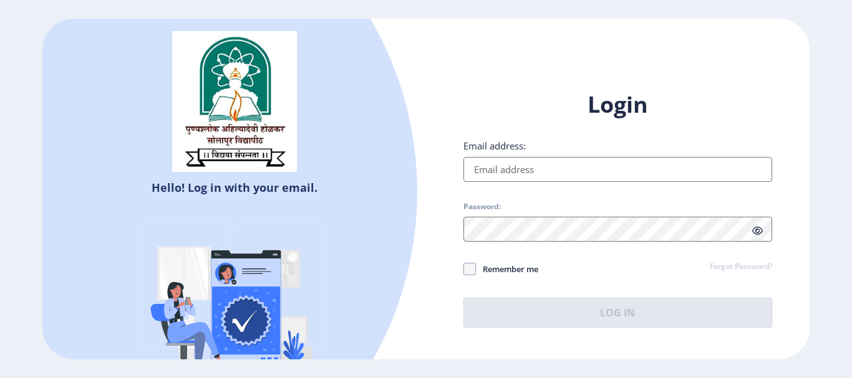
click at [544, 176] on input "Email address:" at bounding box center [617, 169] width 309 height 25
type input "[EMAIL_ADDRESS][DOMAIN_NAME]"
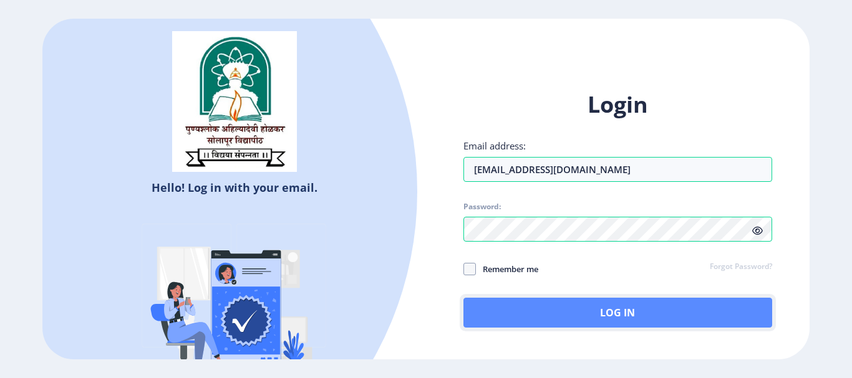
click at [537, 314] on button "Log In" at bounding box center [617, 313] width 309 height 30
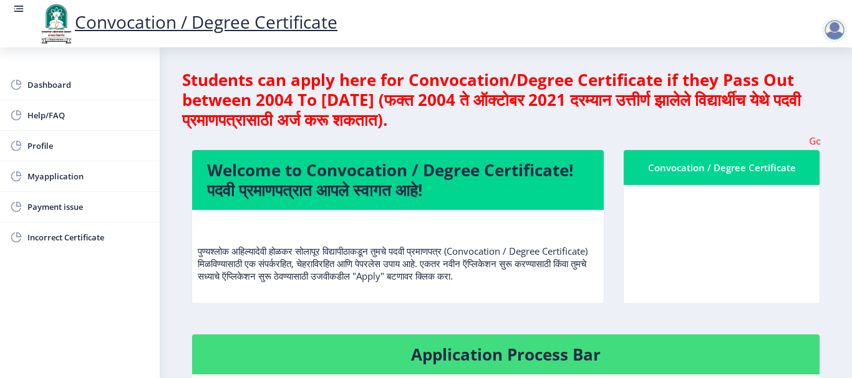
scroll to position [1, 0]
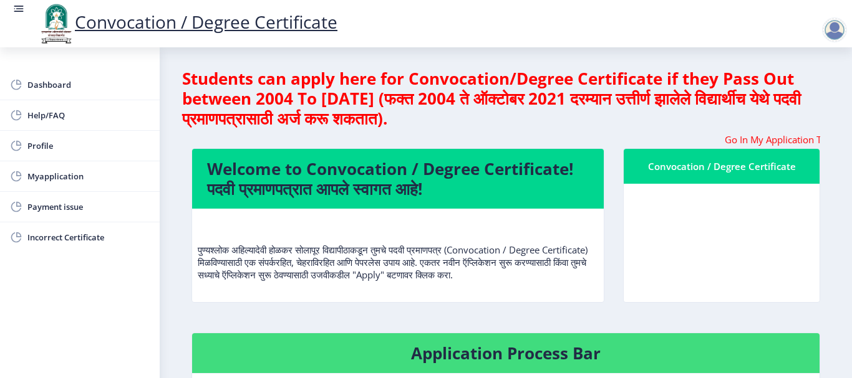
click at [837, 26] on div at bounding box center [834, 29] width 25 height 25
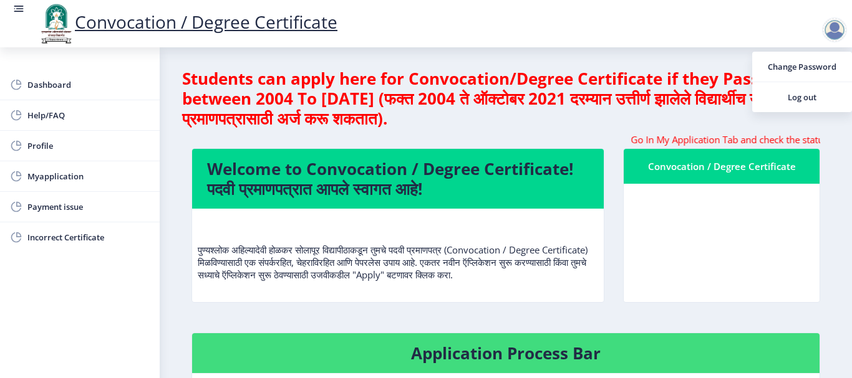
click at [259, 154] on nb-card-header "Welcome to Convocation / Degree Certificate! पदवी प्रमाणपत्रात आपले स्वागत आहे!" at bounding box center [397, 179] width 411 height 60
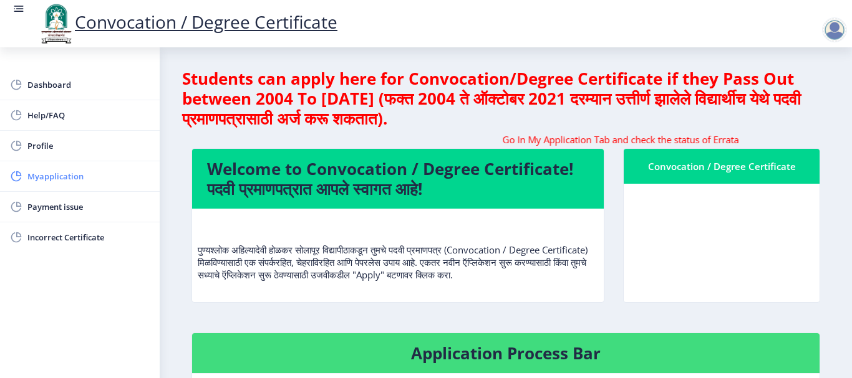
click at [33, 180] on span "Myapplication" at bounding box center [88, 176] width 122 height 15
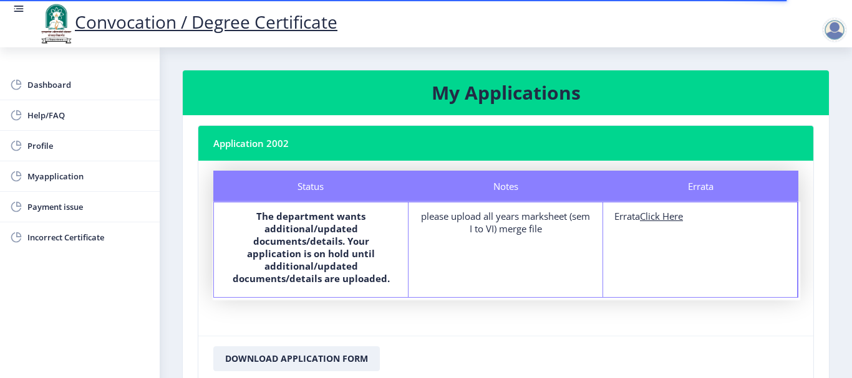
scroll to position [1, 0]
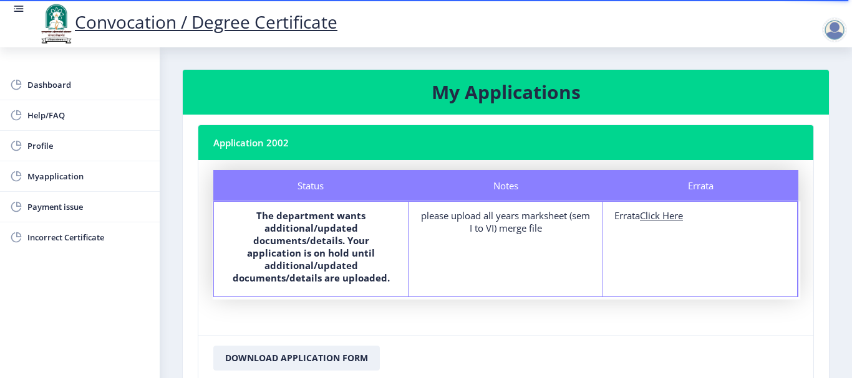
drag, startPoint x: 509, startPoint y: 213, endPoint x: 544, endPoint y: 241, distance: 44.8
click at [544, 241] on div "Notes please upload all years marksheet (sem I to VI) merge file" at bounding box center [505, 249] width 194 height 95
click at [677, 213] on u "Click Here" at bounding box center [661, 215] width 43 height 12
select select
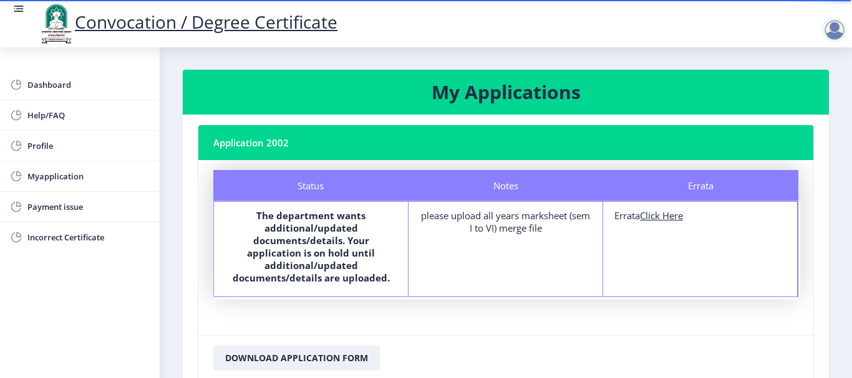
select select
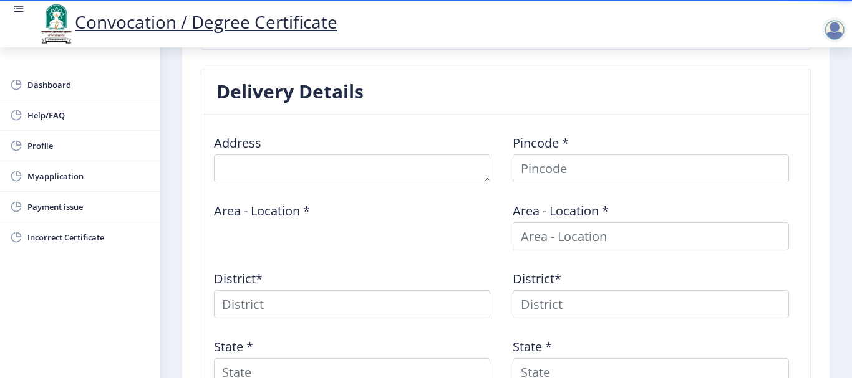
scroll to position [451, 0]
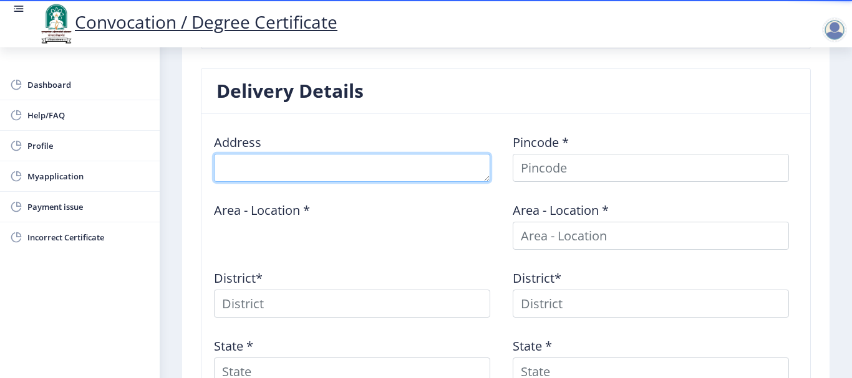
click at [295, 169] on textarea at bounding box center [352, 168] width 276 height 28
click at [289, 171] on textarea at bounding box center [352, 168] width 276 height 28
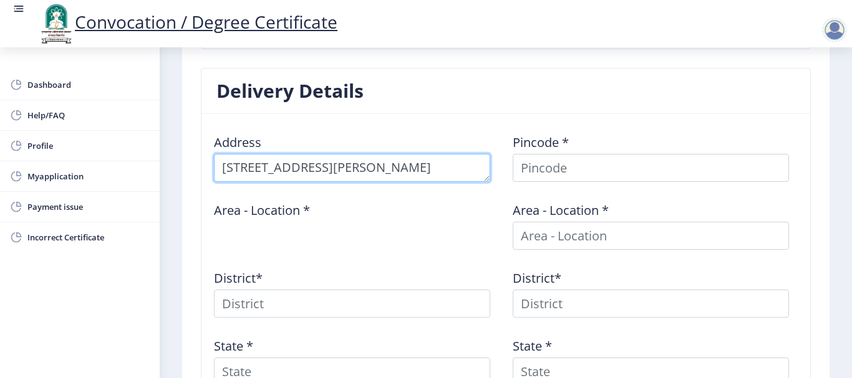
scroll to position [0, 0]
drag, startPoint x: 339, startPoint y: 171, endPoint x: 252, endPoint y: 165, distance: 87.5
click at [252, 165] on textarea at bounding box center [352, 168] width 276 height 28
click at [420, 176] on textarea at bounding box center [352, 168] width 276 height 28
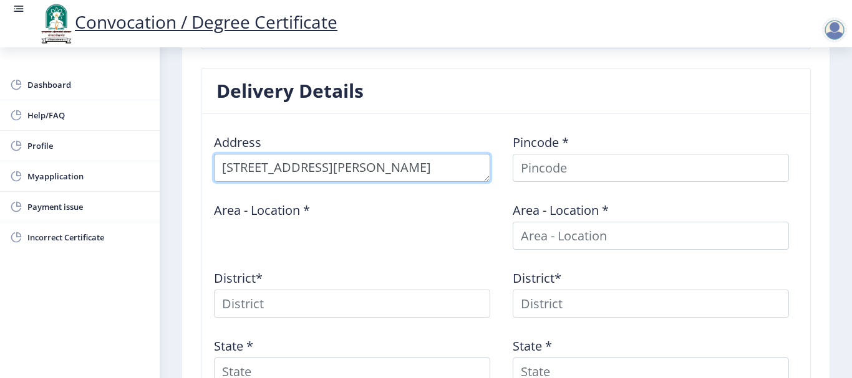
click at [279, 170] on textarea at bounding box center [352, 168] width 276 height 28
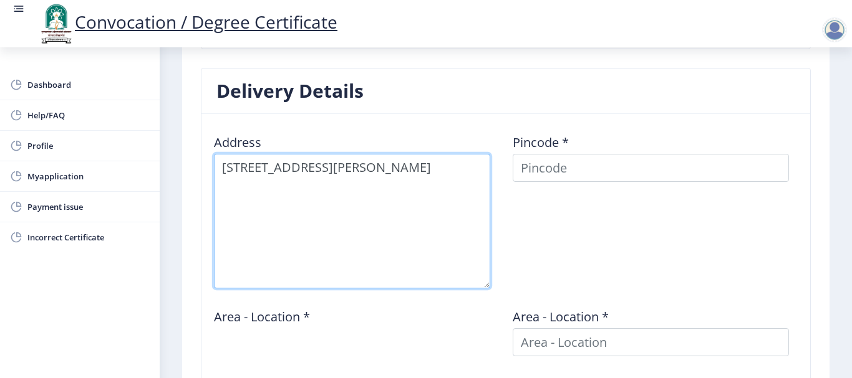
drag, startPoint x: 484, startPoint y: 181, endPoint x: 481, endPoint y: 287, distance: 106.7
click at [481, 287] on textarea at bounding box center [352, 221] width 276 height 135
click at [315, 186] on textarea at bounding box center [352, 221] width 276 height 135
click at [341, 197] on textarea at bounding box center [352, 221] width 276 height 135
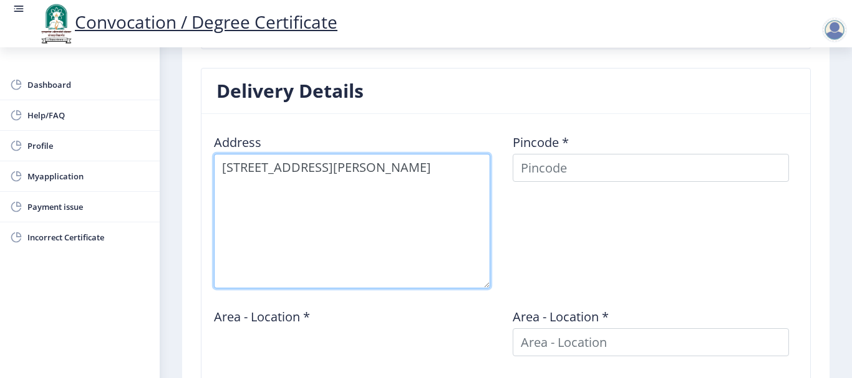
type textarea "[STREET_ADDRESS][PERSON_NAME]"
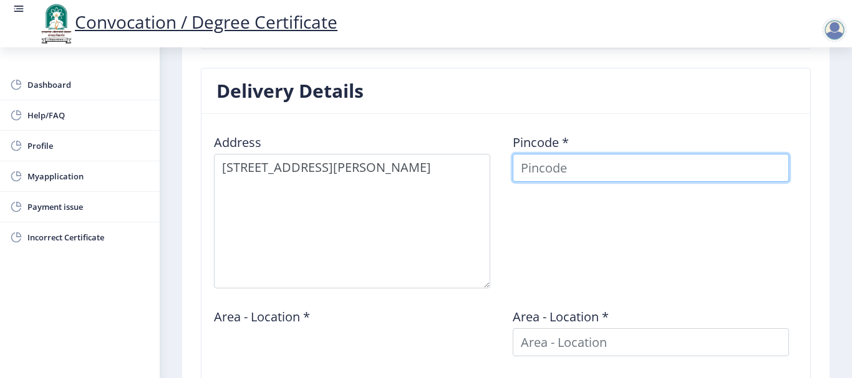
click at [625, 170] on input at bounding box center [650, 168] width 276 height 28
type input "413305"
select select
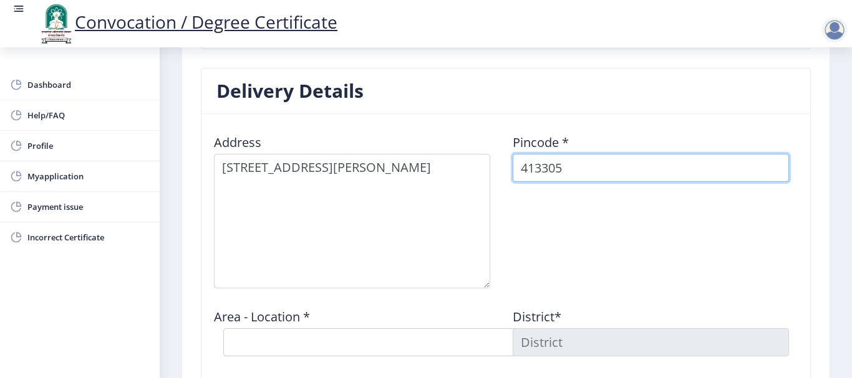
type input "413305"
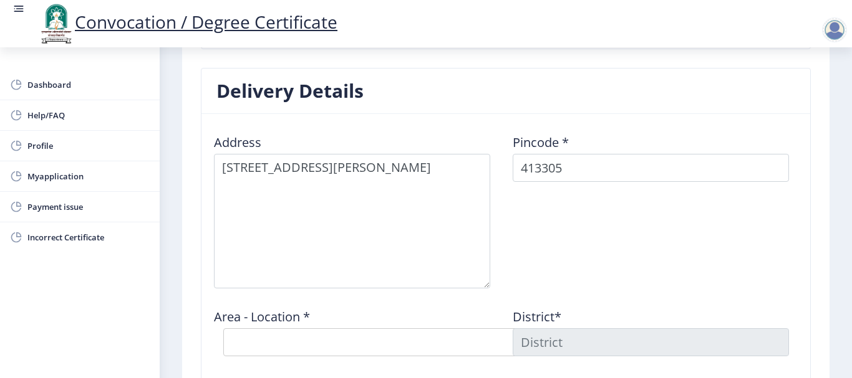
click at [572, 230] on div "Pincode * 413305" at bounding box center [655, 206] width 299 height 165
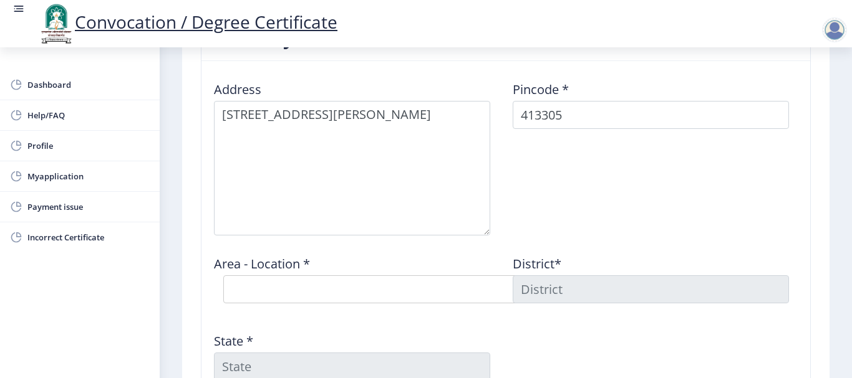
scroll to position [504, 0]
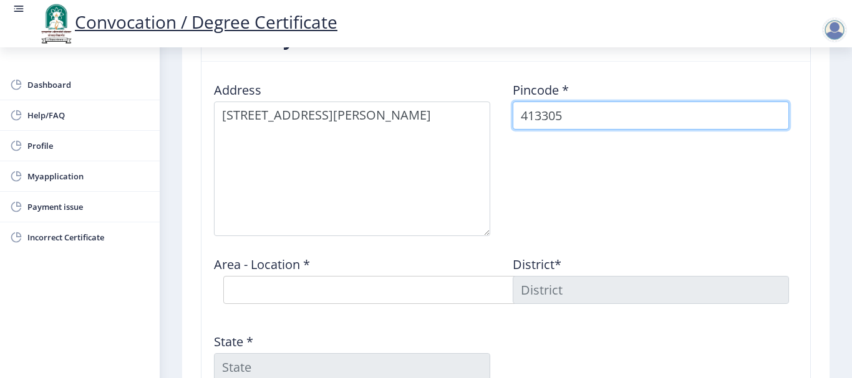
click at [631, 120] on input "413305" at bounding box center [650, 116] width 276 height 28
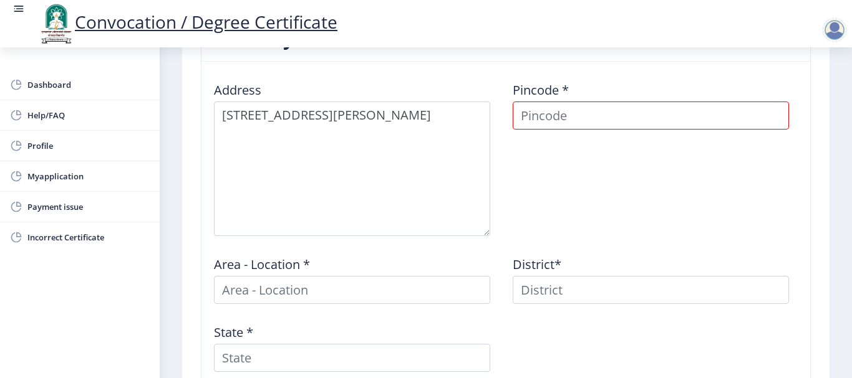
click at [317, 313] on div "Address Pincode * Area - Location * District* State *" at bounding box center [505, 227] width 597 height 310
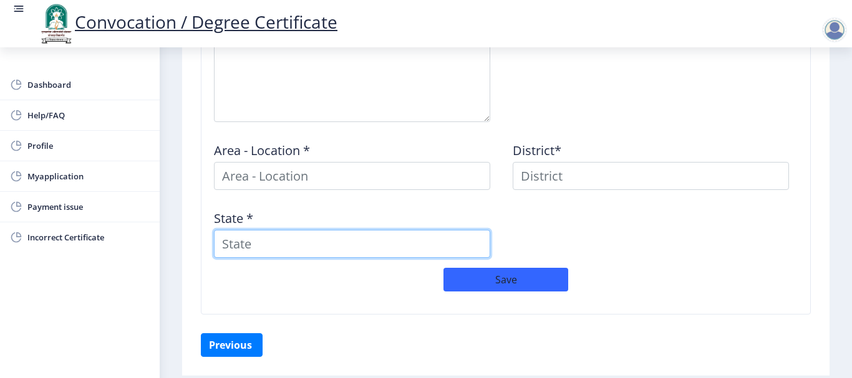
click at [304, 246] on input "State *" at bounding box center [352, 244] width 276 height 28
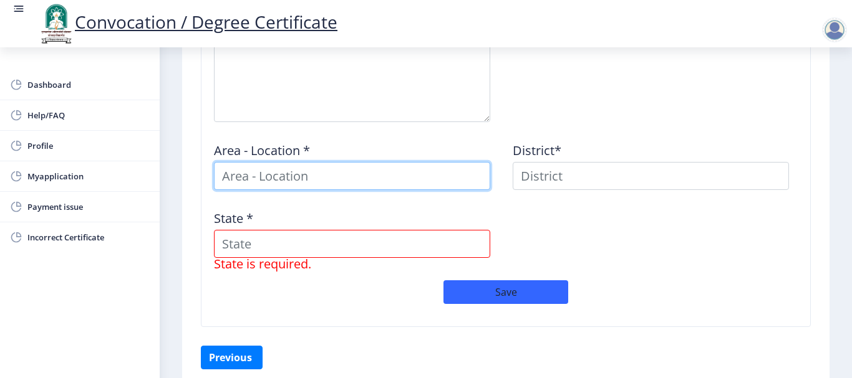
click at [292, 178] on input at bounding box center [352, 176] width 276 height 28
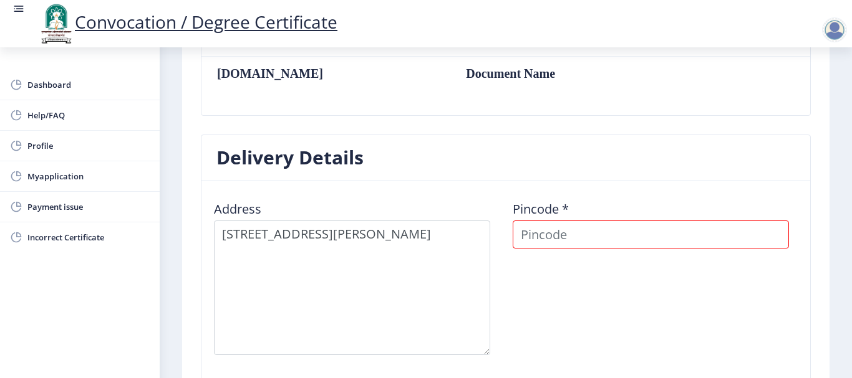
scroll to position [384, 0]
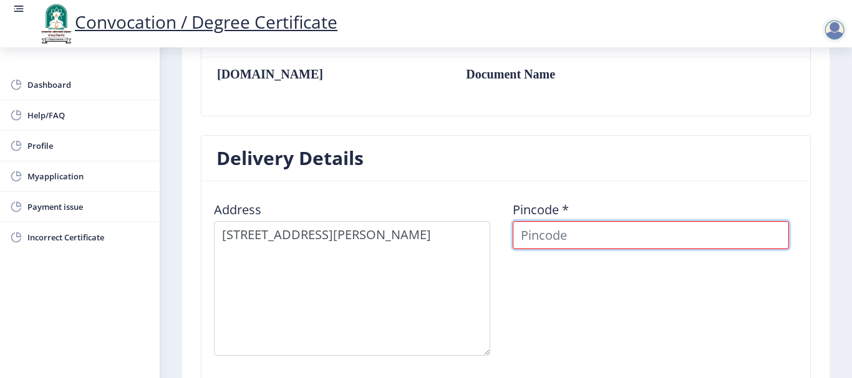
click at [565, 240] on input at bounding box center [650, 235] width 276 height 28
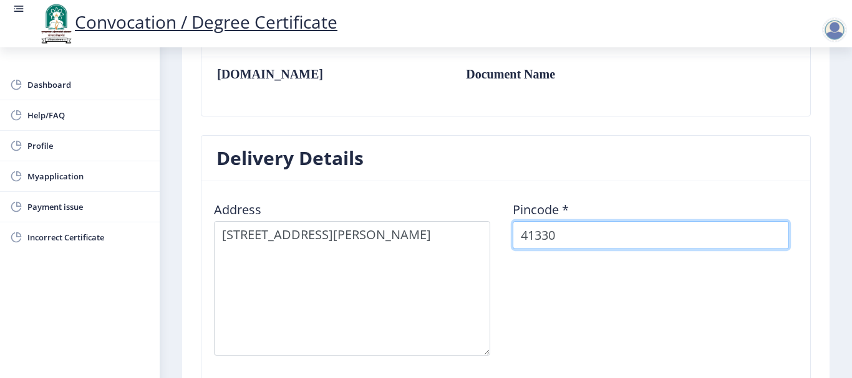
type input "413305"
select select
type input "413305"
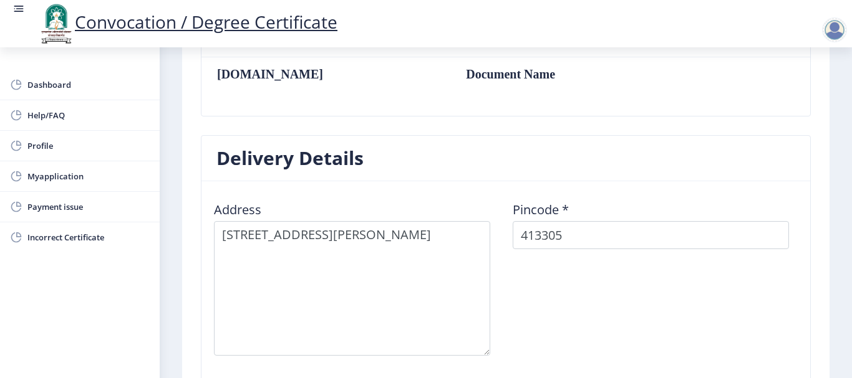
click at [602, 277] on div "Pincode * 413305" at bounding box center [655, 273] width 299 height 165
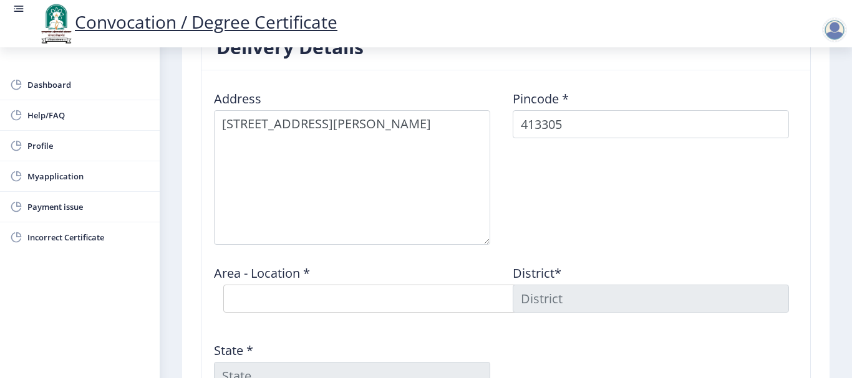
scroll to position [495, 0]
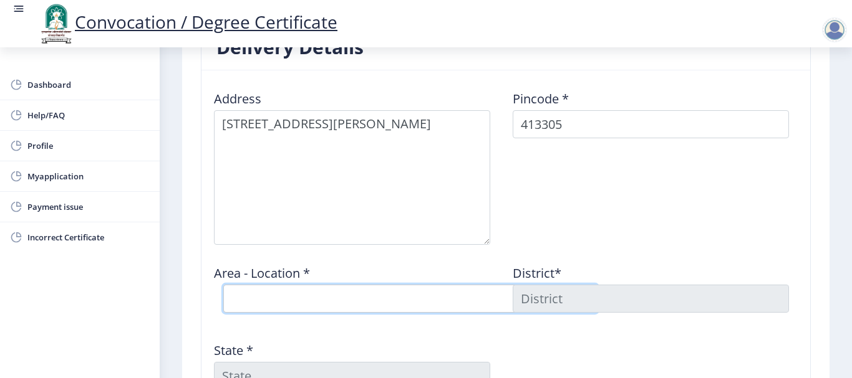
click at [494, 310] on select "Select Area Location [GEOGRAPHIC_DATA] [PERSON_NAME] [PERSON_NAME] B.O Bramhapu…" at bounding box center [410, 299] width 374 height 28
select select "9: Object"
click at [223, 285] on select "Select Area Location [GEOGRAPHIC_DATA] [PERSON_NAME] [PERSON_NAME] B.O Bramhapu…" at bounding box center [410, 299] width 374 height 28
type input "SOLAPUR"
type input "[GEOGRAPHIC_DATA]"
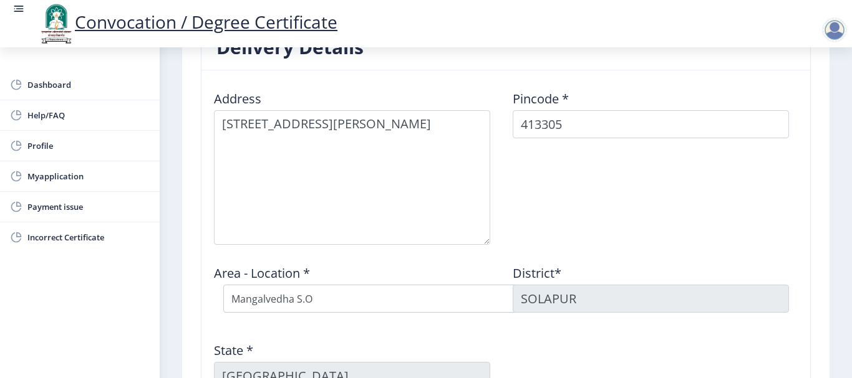
click at [367, 353] on div "State * [GEOGRAPHIC_DATA]" at bounding box center [356, 361] width 299 height 58
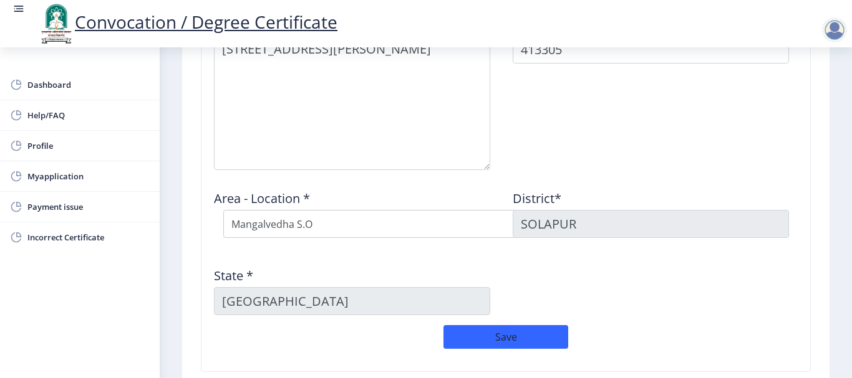
scroll to position [620, 0]
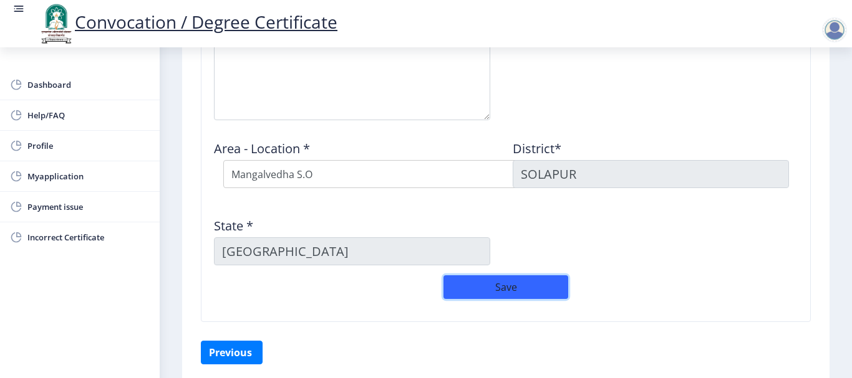
click at [512, 284] on button "Save" at bounding box center [505, 288] width 125 height 24
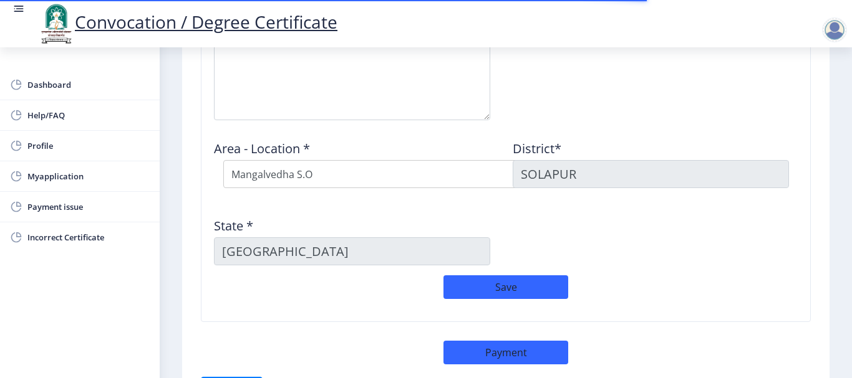
click at [360, 329] on div "Delivery Details Address Pincode * 413305 Area - Location * Select Area Locatio…" at bounding box center [505, 120] width 628 height 441
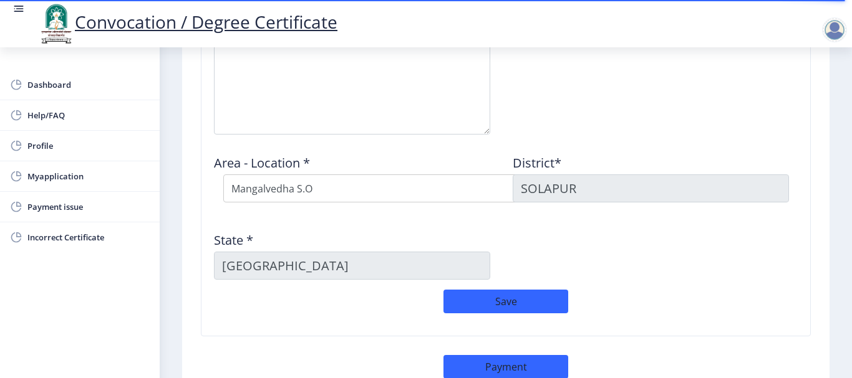
scroll to position [706, 0]
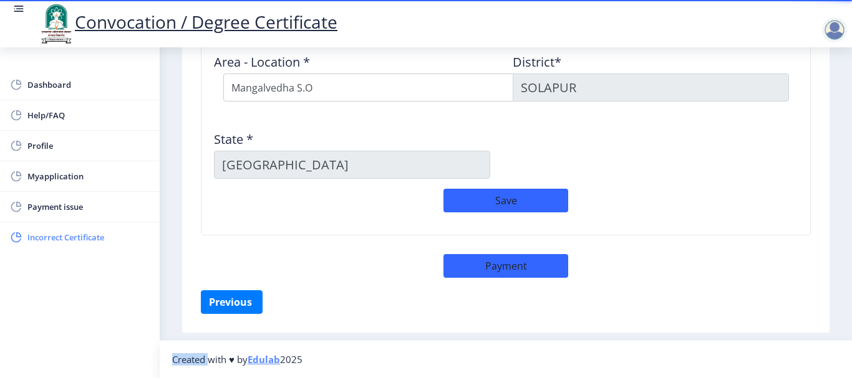
click at [92, 238] on span "Incorrect Certificate" at bounding box center [88, 237] width 122 height 15
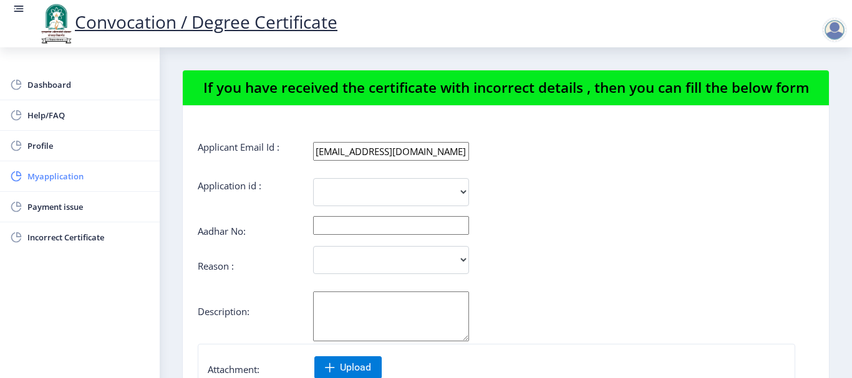
click at [73, 182] on span "Myapplication" at bounding box center [88, 176] width 122 height 15
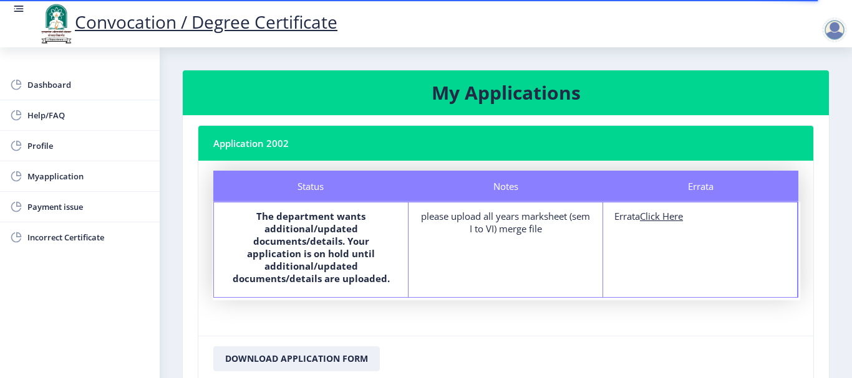
click at [413, 277] on div "Notes please upload all years marksheet (sem I to VI) merge file" at bounding box center [505, 250] width 194 height 95
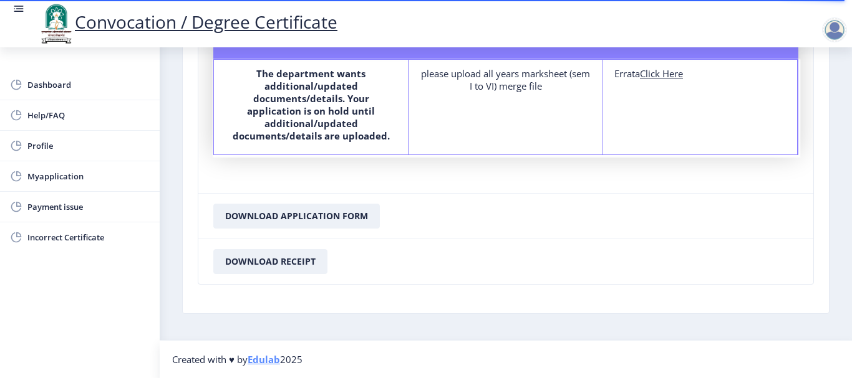
scroll to position [118, 0]
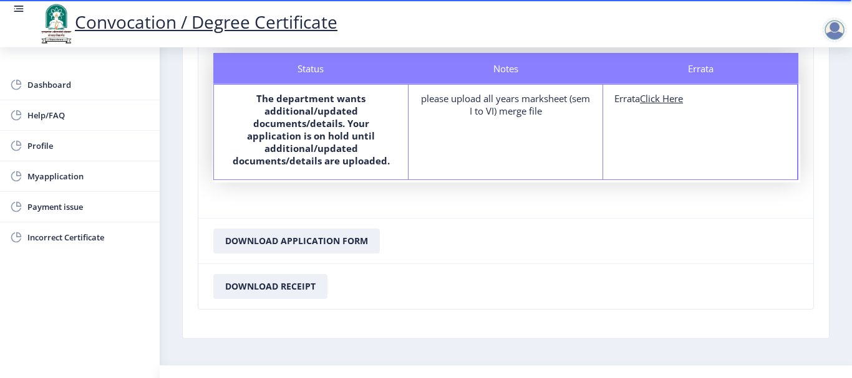
click at [649, 103] on u "Click Here" at bounding box center [661, 98] width 43 height 12
select select
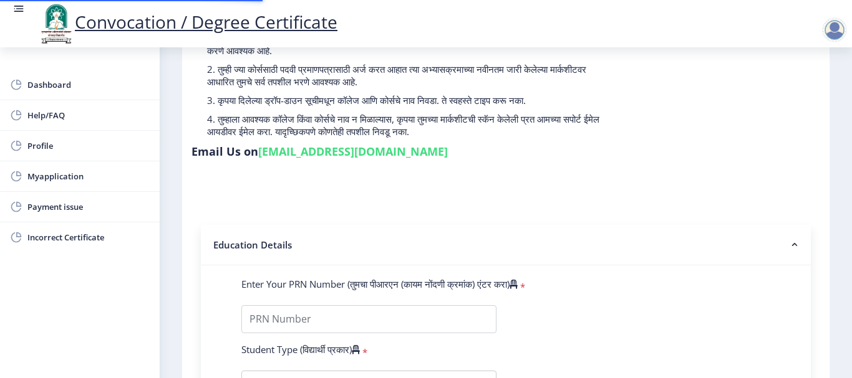
type input "2015032500133081"
select select "Regular"
select select "2018"
select select "March"
select select "Grade A"
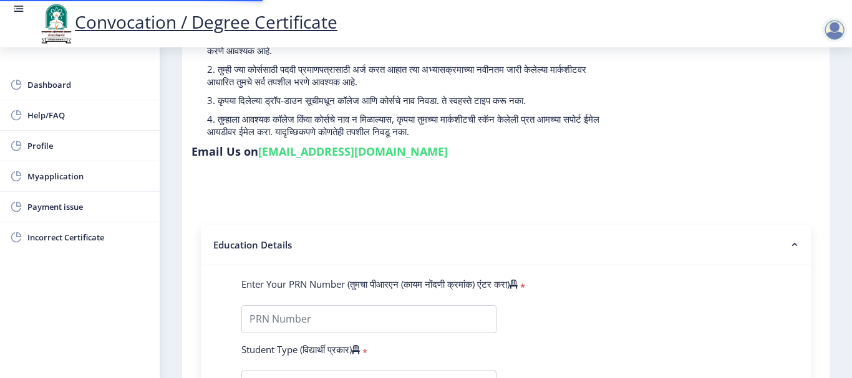
type input "354179"
select select "Mathematics"
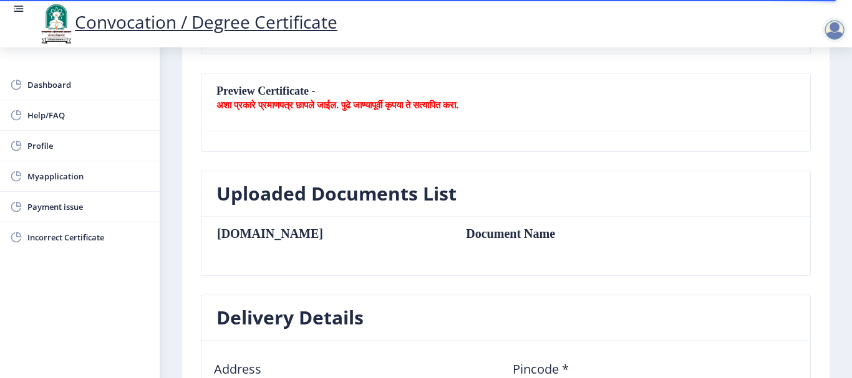
scroll to position [249, 0]
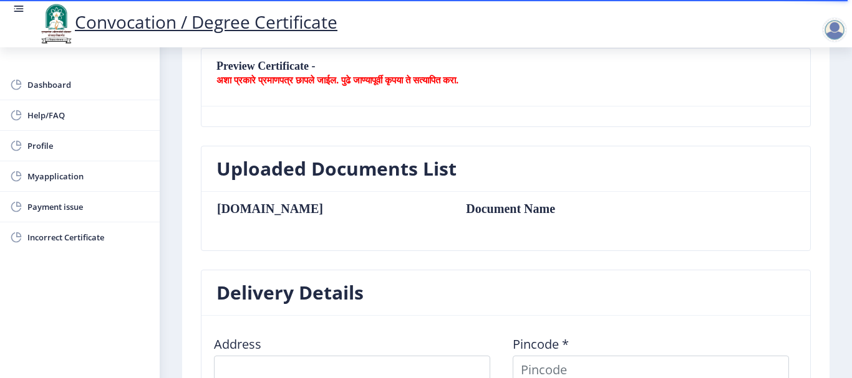
click at [517, 125] on nb-card-body at bounding box center [505, 117] width 608 height 20
click at [438, 226] on table "[DOMAIN_NAME] Document Name" at bounding box center [447, 221] width 463 height 39
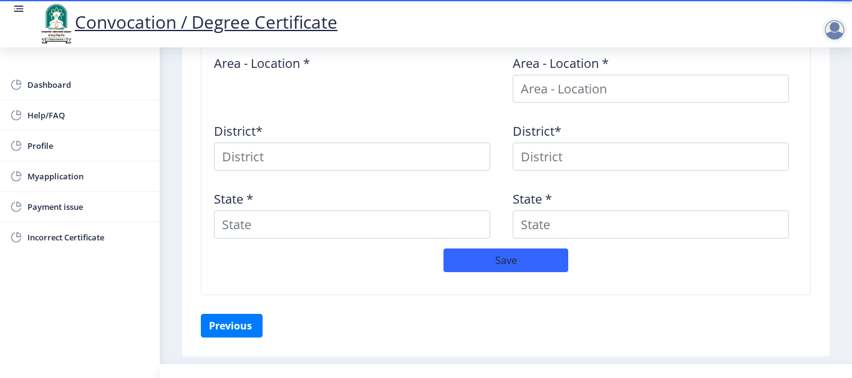
scroll to position [622, 0]
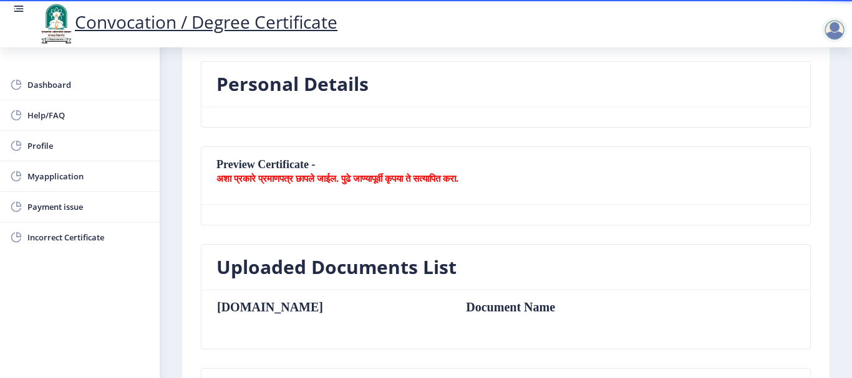
scroll to position [166, 0]
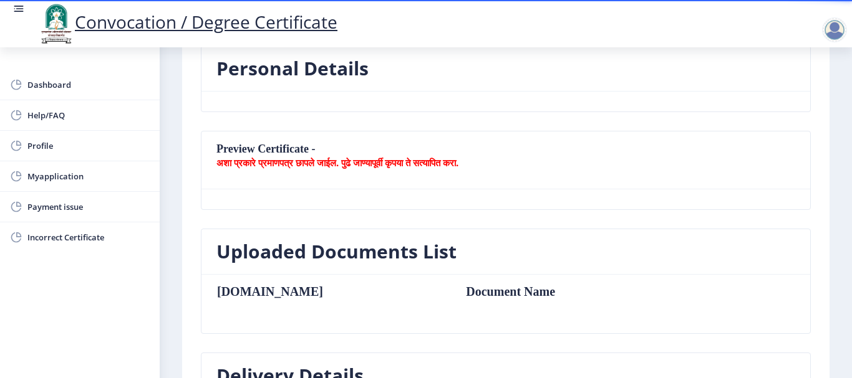
click at [458, 160] on b "अशा प्रकारे प्रमाणपत्र छापले जाईल. पुढे जाण्यापूर्वी कृपया ते सत्यापित करा." at bounding box center [337, 162] width 242 height 12
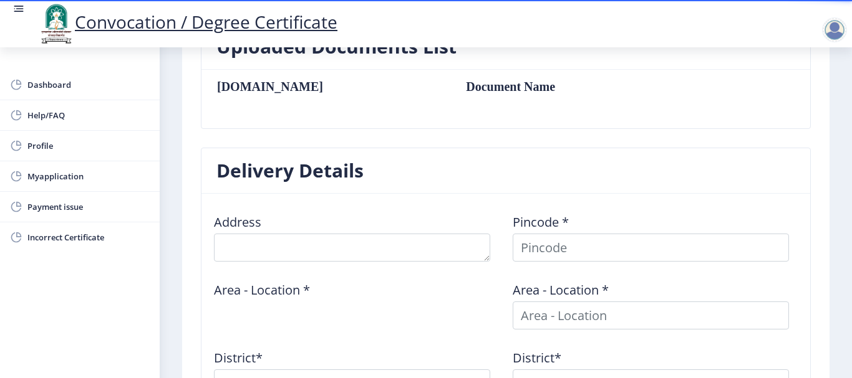
scroll to position [365, 0]
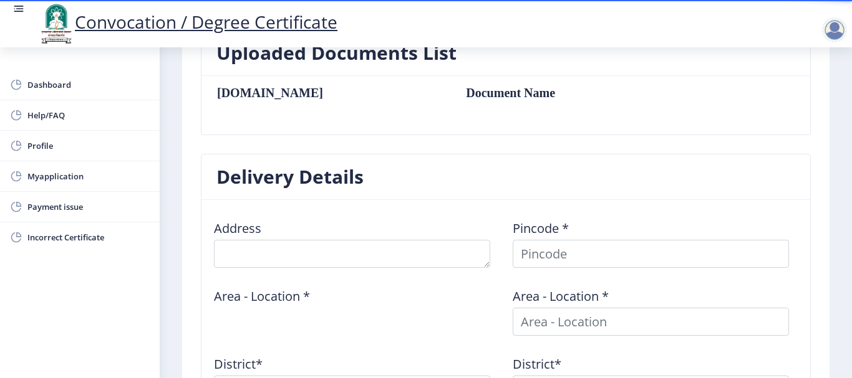
click at [64, 161] on li "Profile" at bounding box center [80, 146] width 160 height 31
click at [70, 170] on span "Myapplication" at bounding box center [88, 176] width 122 height 15
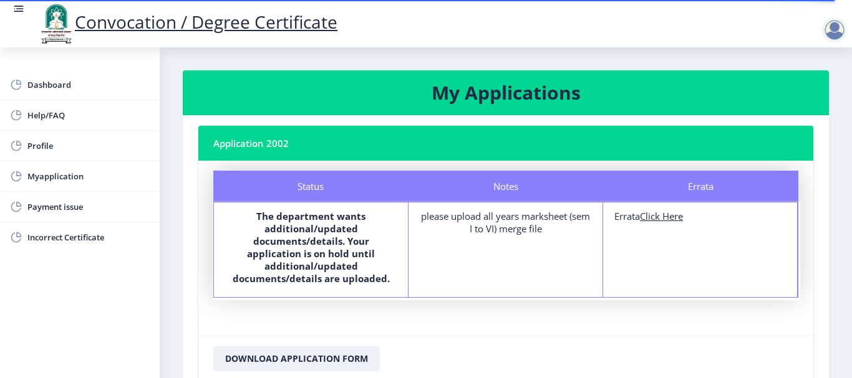
click at [290, 139] on nb-card-header "Application 2002" at bounding box center [505, 143] width 615 height 35
click at [84, 147] on span "Profile" at bounding box center [88, 145] width 122 height 15
select select "[DEMOGRAPHIC_DATA]"
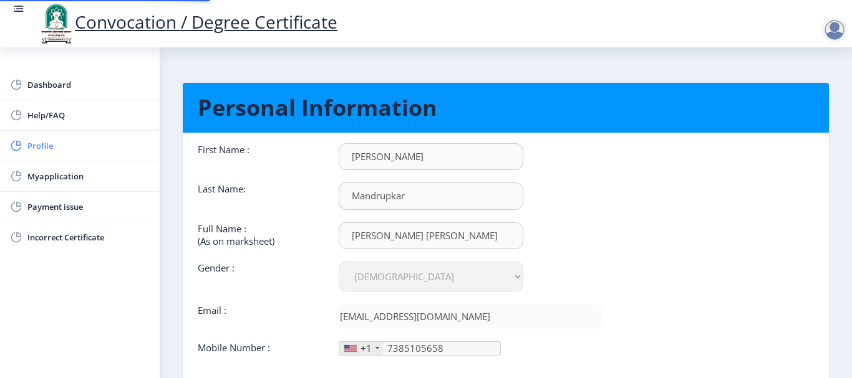
type input "[PHONE_NUMBER]"
click at [606, 265] on div "Select Gender [DEMOGRAPHIC_DATA] [DEMOGRAPHIC_DATA] Other" at bounding box center [470, 277] width 282 height 30
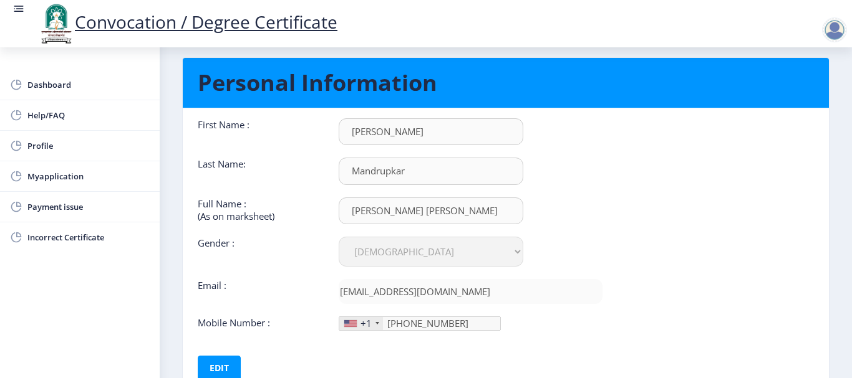
scroll to position [75, 0]
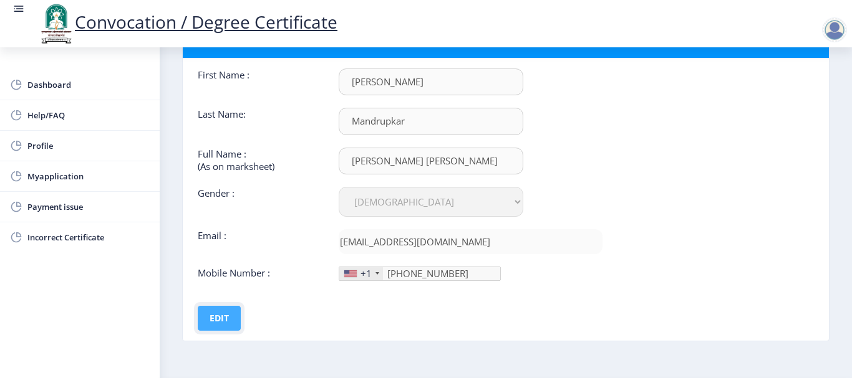
click at [234, 318] on button "Edit" at bounding box center [219, 318] width 43 height 25
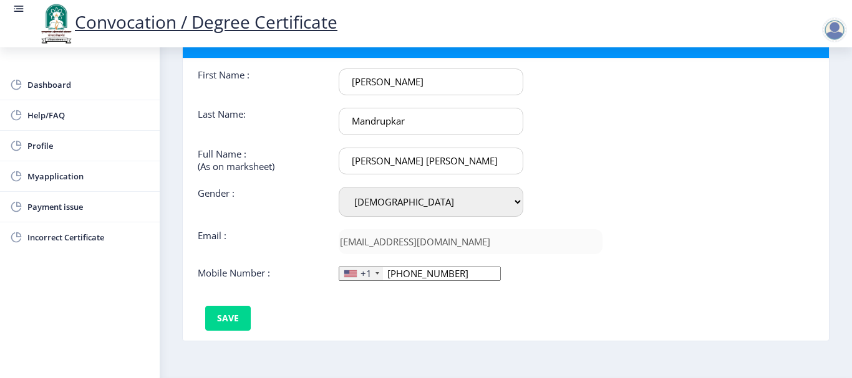
click at [372, 276] on div "+1" at bounding box center [361, 273] width 44 height 13
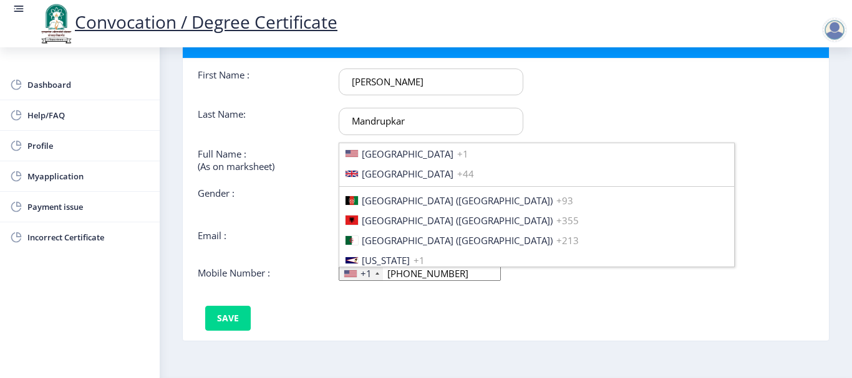
scroll to position [1910, 0]
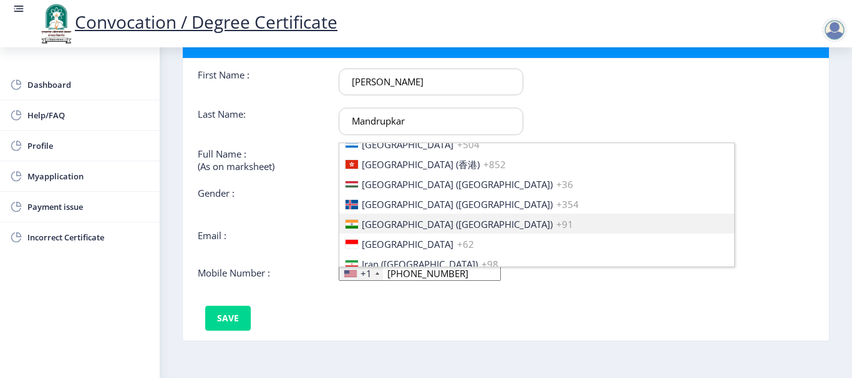
click at [384, 230] on span "[GEOGRAPHIC_DATA] ([GEOGRAPHIC_DATA])" at bounding box center [457, 224] width 191 height 12
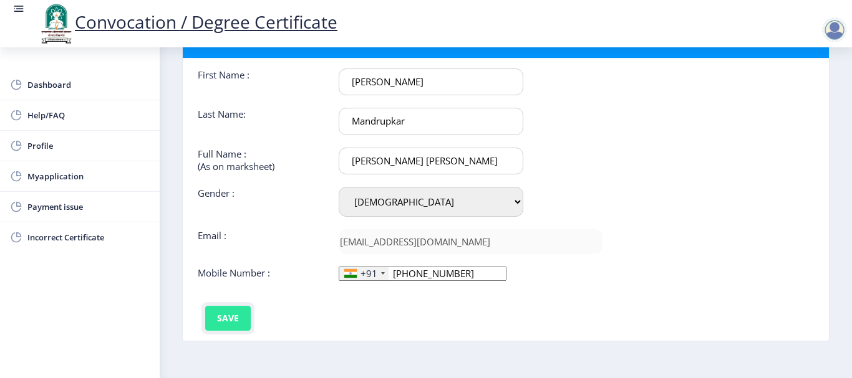
click at [218, 317] on button "Save" at bounding box center [228, 318] width 46 height 25
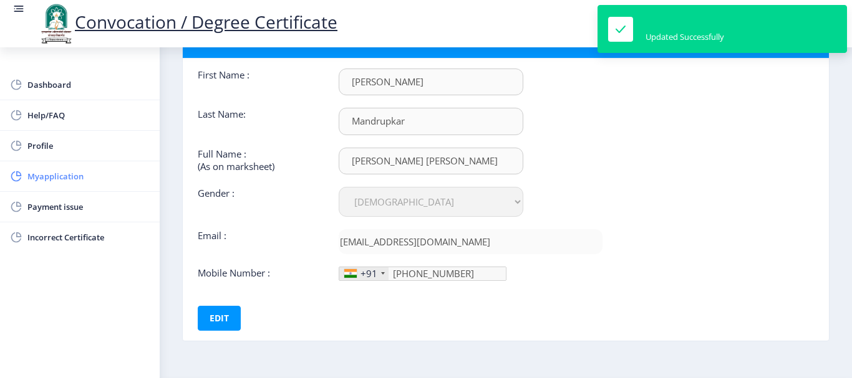
click at [55, 176] on span "Myapplication" at bounding box center [88, 176] width 122 height 15
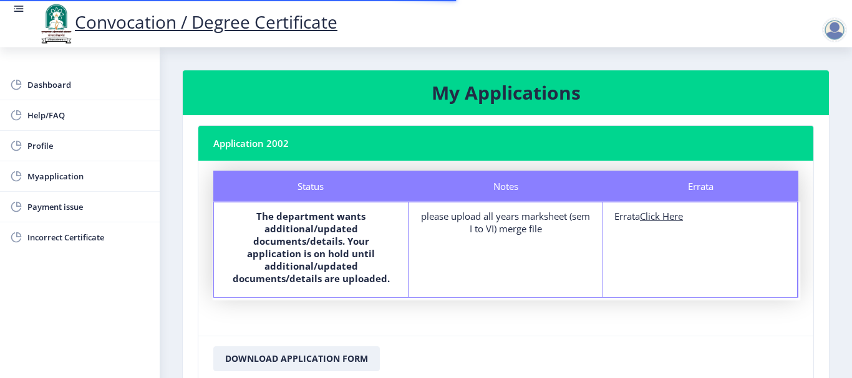
click at [487, 327] on nb-card-body "Status Notes Errata Status The department wants additional/updated documents/de…" at bounding box center [505, 248] width 615 height 175
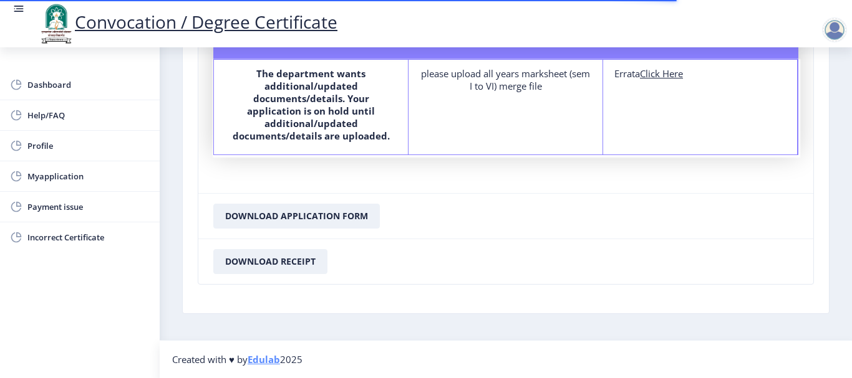
scroll to position [118, 0]
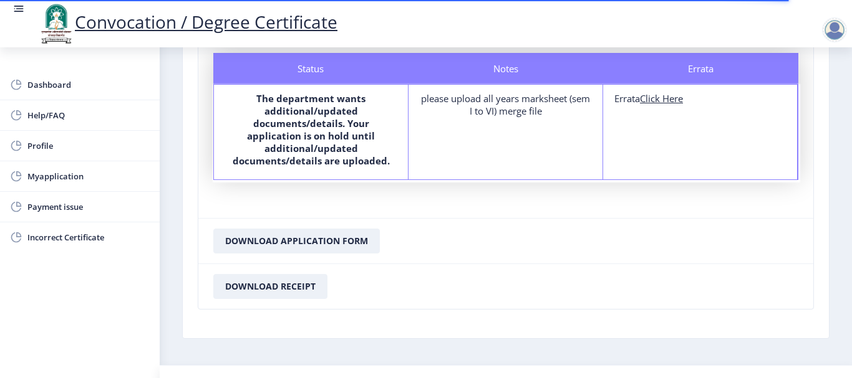
click at [514, 103] on div "please upload all years marksheet (sem I to VI) merge file" at bounding box center [505, 104] width 171 height 25
click at [661, 101] on u "Click Here" at bounding box center [661, 98] width 43 height 12
select select
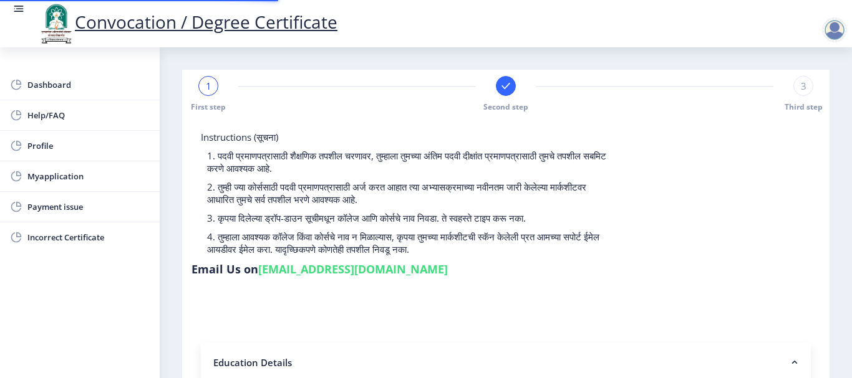
type input "2015032500133081"
select select "Regular"
select select "2018"
select select "March"
select select "Grade A"
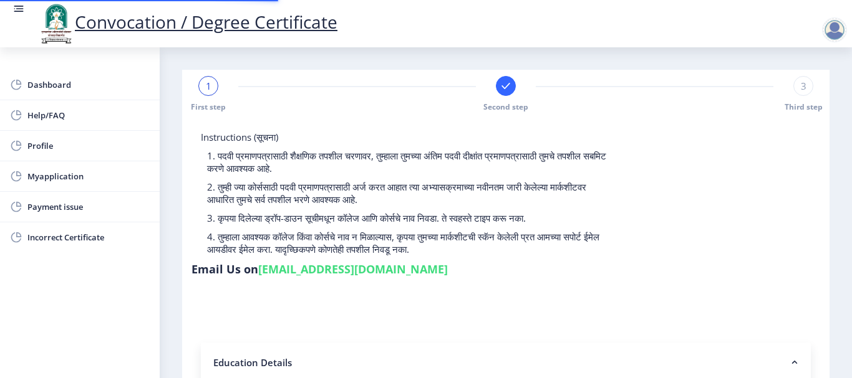
type input "354179"
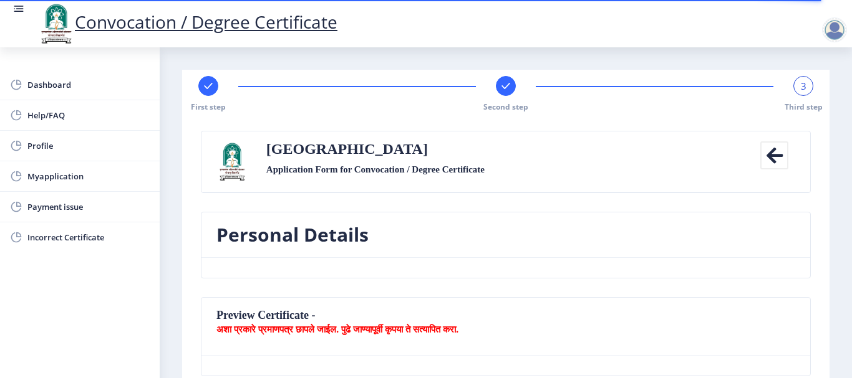
click at [777, 153] on icon at bounding box center [774, 156] width 28 height 28
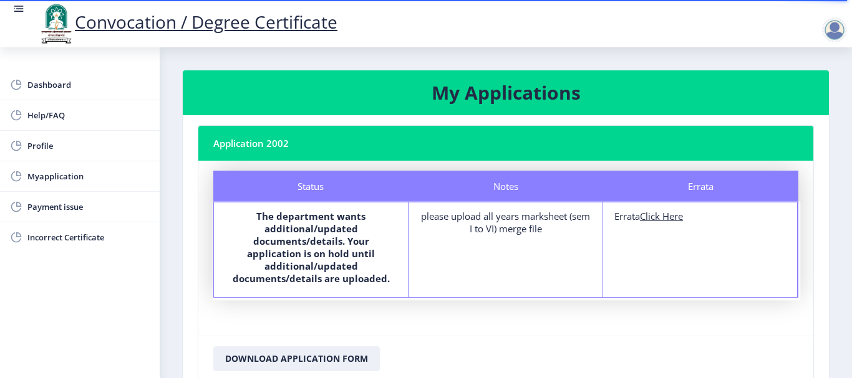
click at [650, 218] on u "Click Here" at bounding box center [661, 216] width 43 height 12
select select
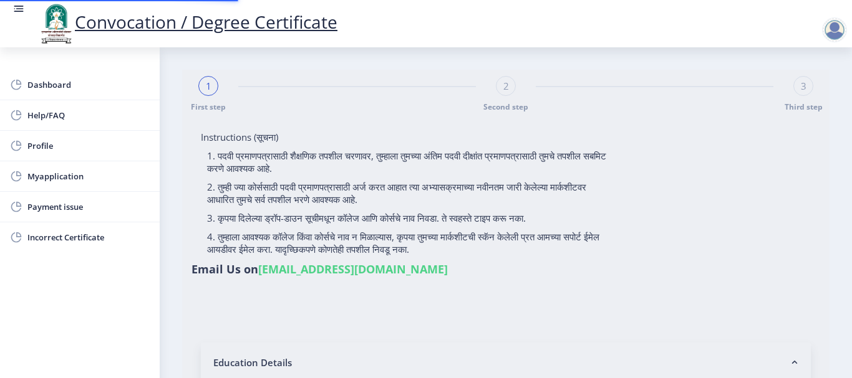
type input "2015032500133081"
select select "Regular"
select select "2018"
select select "March"
select select "Grade A"
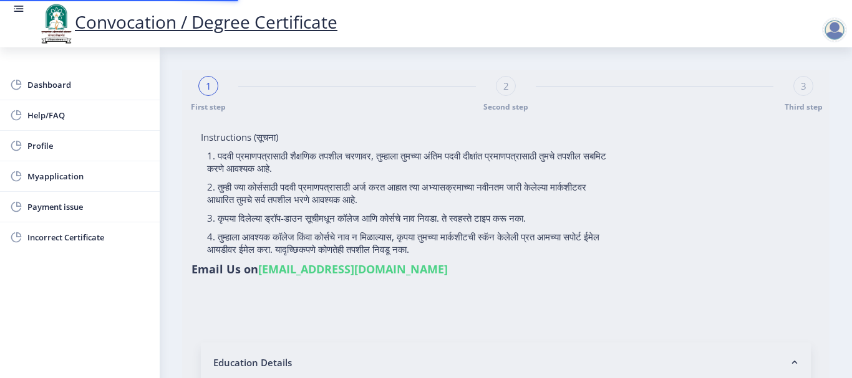
type input "354179"
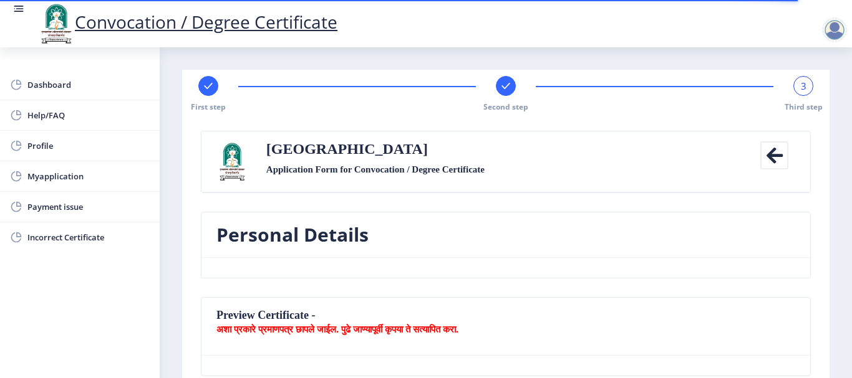
click at [457, 286] on div "Personal Details" at bounding box center [505, 254] width 628 height 85
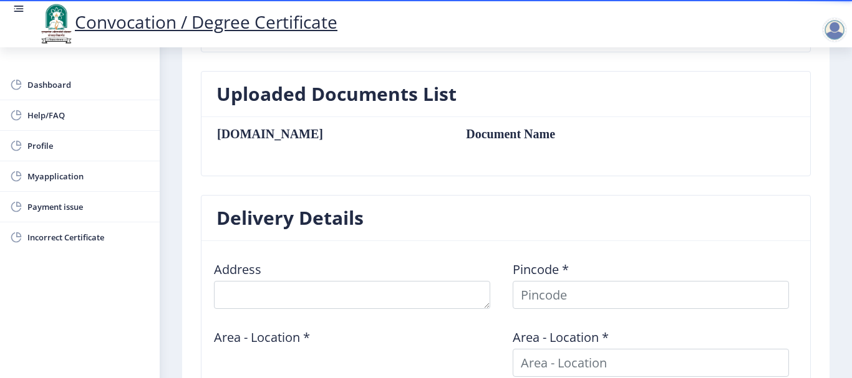
scroll to position [399, 0]
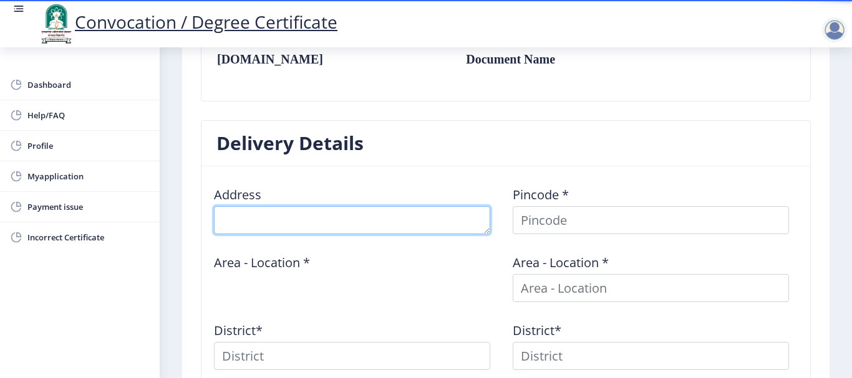
click at [448, 218] on textarea at bounding box center [352, 220] width 276 height 28
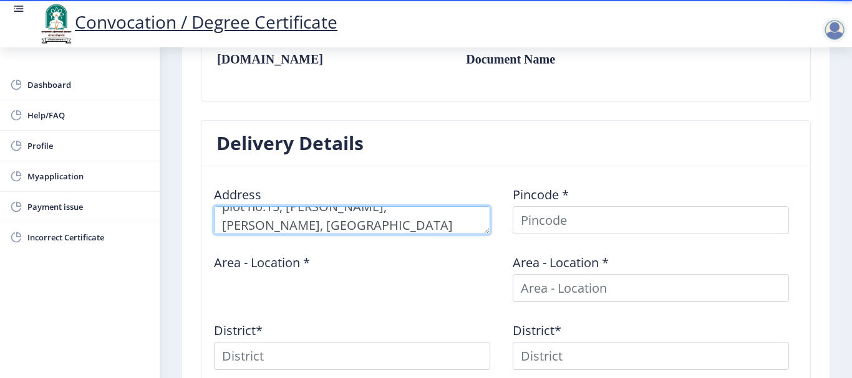
type textarea "plot no.15, [PERSON_NAME], [PERSON_NAME], [GEOGRAPHIC_DATA]"
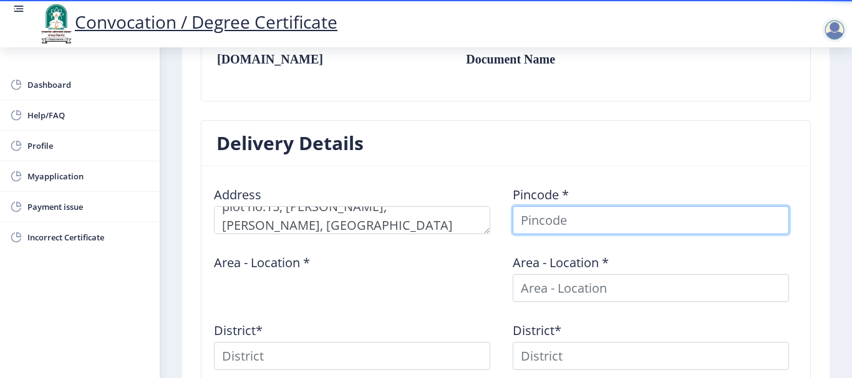
click at [568, 212] on input at bounding box center [650, 220] width 276 height 28
type input "413305"
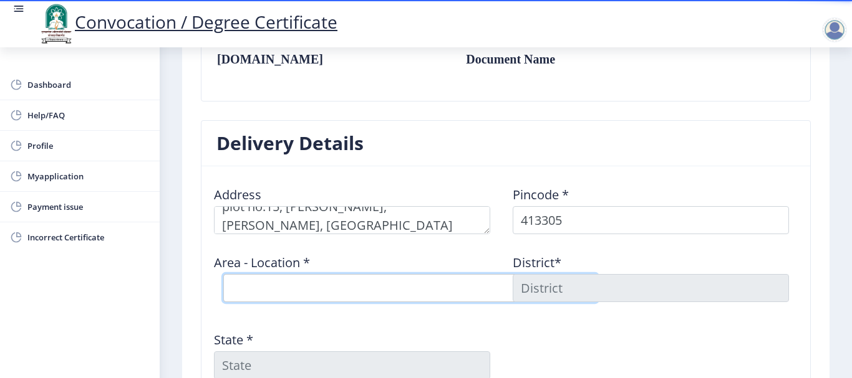
click at [497, 295] on select "Select Area Location [GEOGRAPHIC_DATA] [PERSON_NAME] [PERSON_NAME] B.O Bramhapu…" at bounding box center [410, 288] width 374 height 28
select select "9: Object"
click at [223, 274] on select "Select Area Location [GEOGRAPHIC_DATA] [PERSON_NAME] [PERSON_NAME] B.O Bramhapu…" at bounding box center [410, 288] width 374 height 28
type input "SOLAPUR"
type input "[GEOGRAPHIC_DATA]"
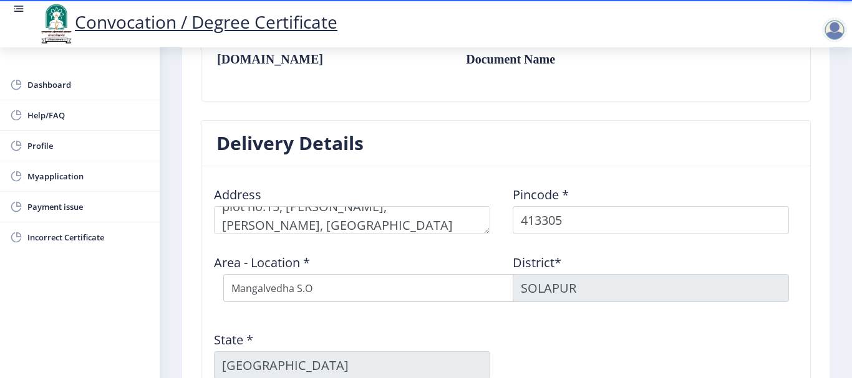
click at [588, 330] on div "Address Pincode * 413305 Area - Location * Select Area Location [GEOGRAPHIC_DAT…" at bounding box center [505, 282] width 597 height 213
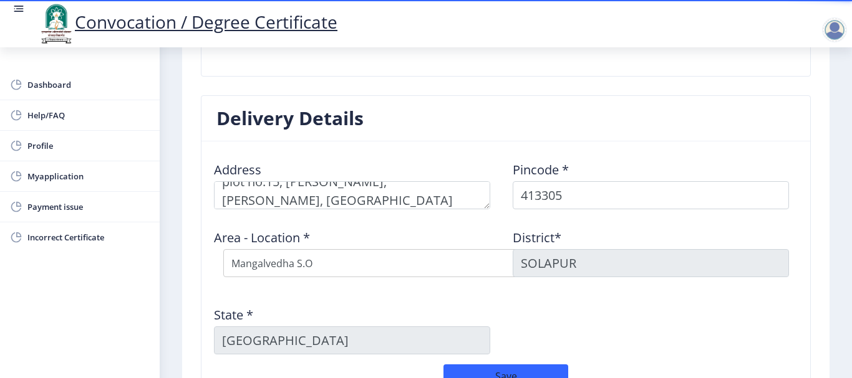
scroll to position [549, 0]
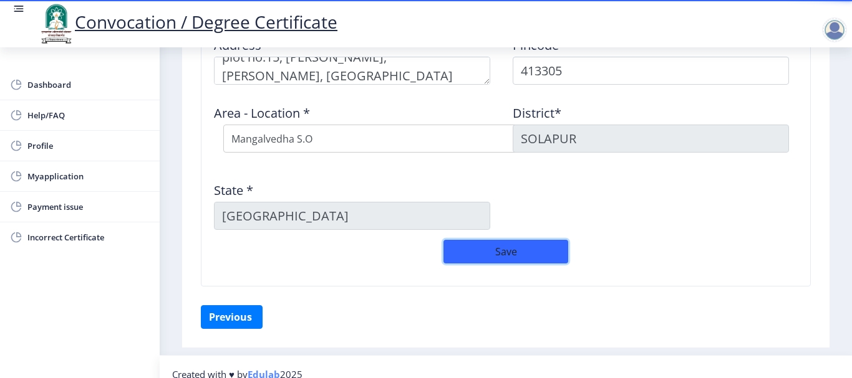
click at [516, 259] on button "Save" at bounding box center [505, 252] width 125 height 24
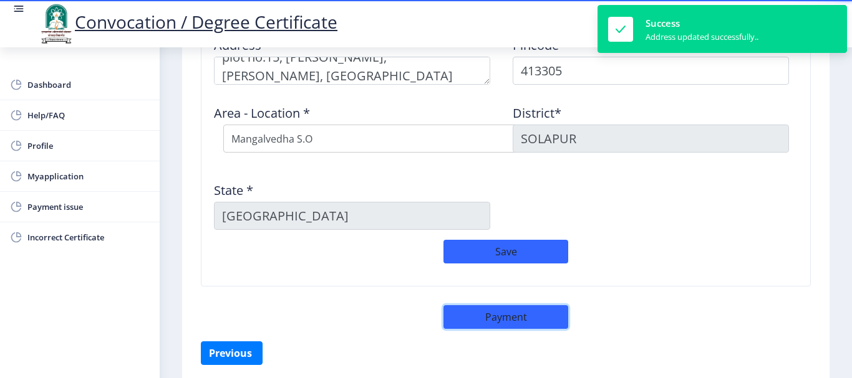
click at [503, 322] on button "Payment" at bounding box center [505, 317] width 125 height 24
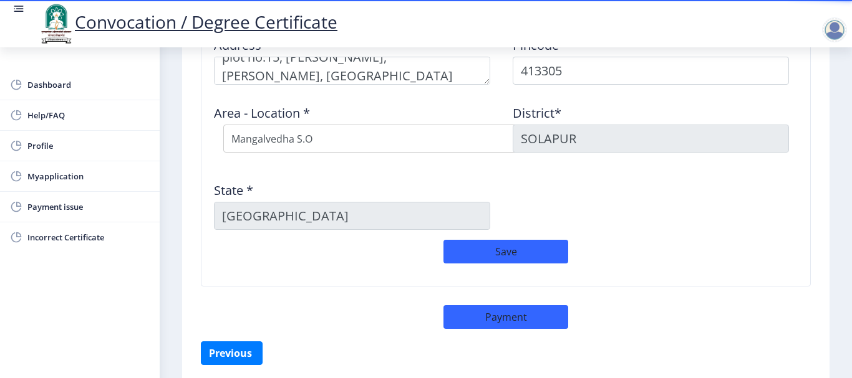
click at [686, 297] on div "Delivery Details Address Pincode * 413305 Area - Location * Select Area Locatio…" at bounding box center [505, 138] width 628 height 335
click at [674, 303] on div "Delivery Details Address Pincode * 413305 Area - Location * Select Area Locatio…" at bounding box center [505, 138] width 628 height 335
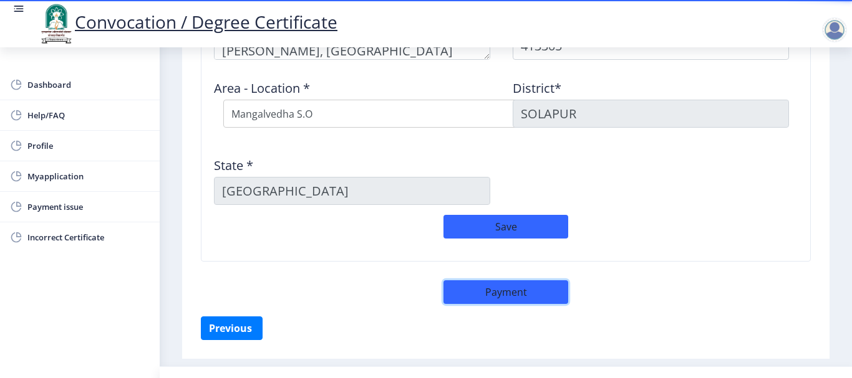
click at [509, 292] on button "Payment" at bounding box center [505, 293] width 125 height 24
click at [505, 294] on button "Payment" at bounding box center [505, 293] width 125 height 24
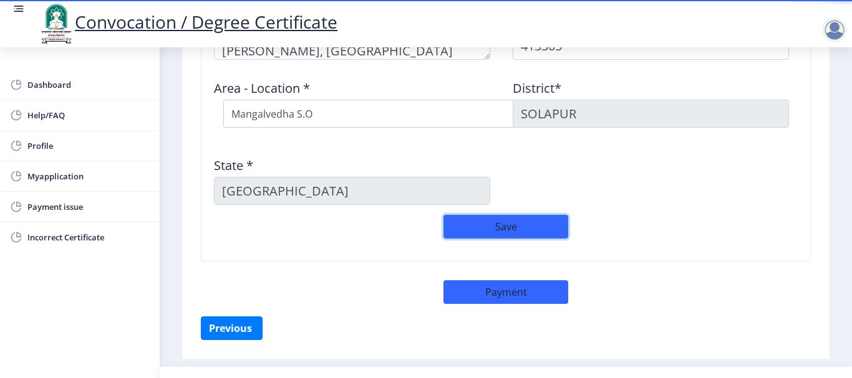
click at [509, 228] on button "Save" at bounding box center [505, 227] width 125 height 24
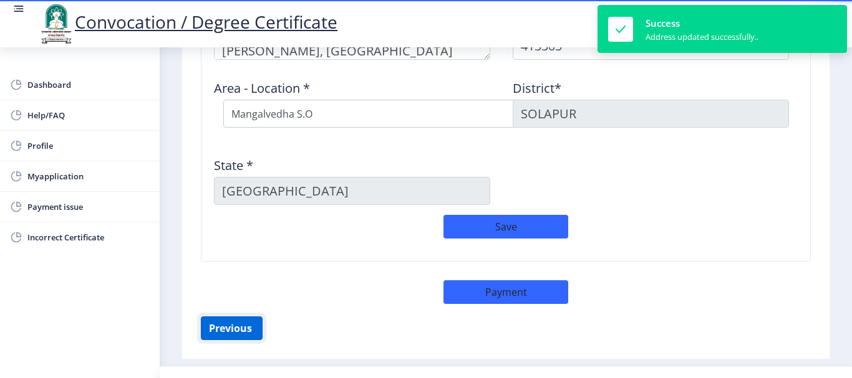
click at [228, 331] on button "Previous ‍" at bounding box center [232, 329] width 62 height 24
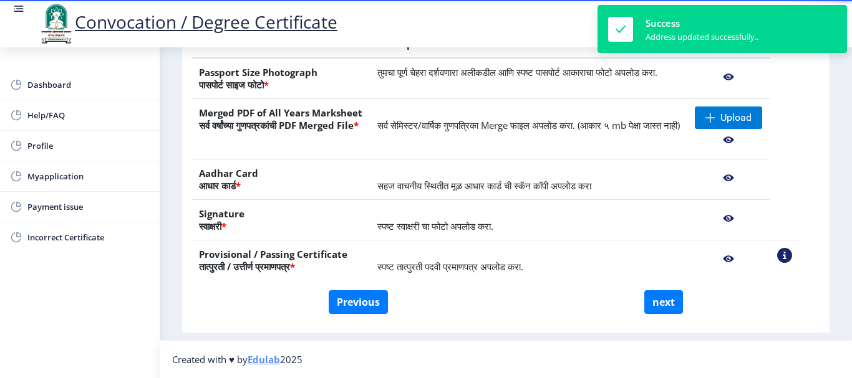
scroll to position [259, 0]
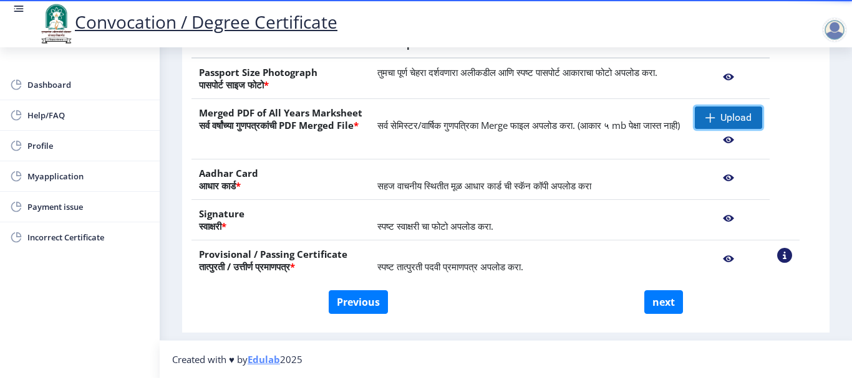
click at [744, 114] on span "Upload" at bounding box center [735, 118] width 31 height 12
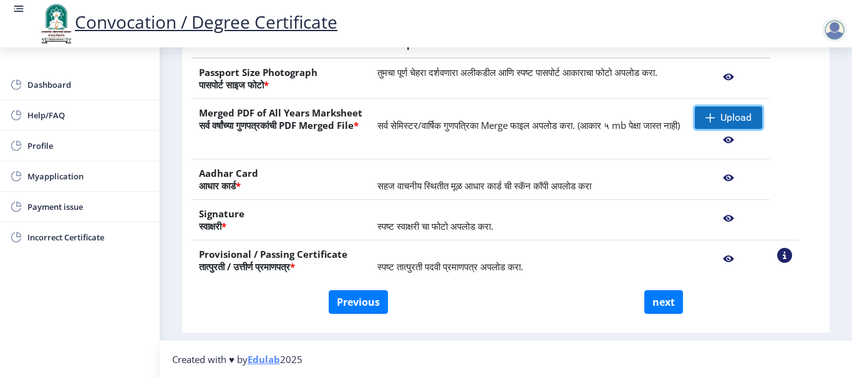
click at [734, 114] on span "Upload" at bounding box center [727, 118] width 67 height 22
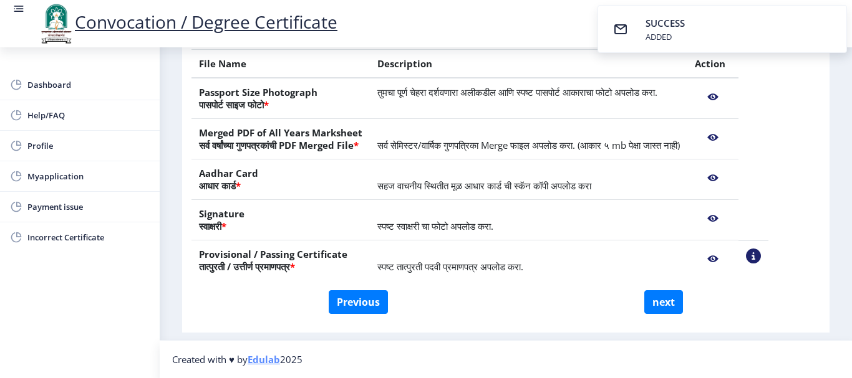
scroll to position [239, 0]
click at [655, 298] on button "next" at bounding box center [663, 302] width 39 height 24
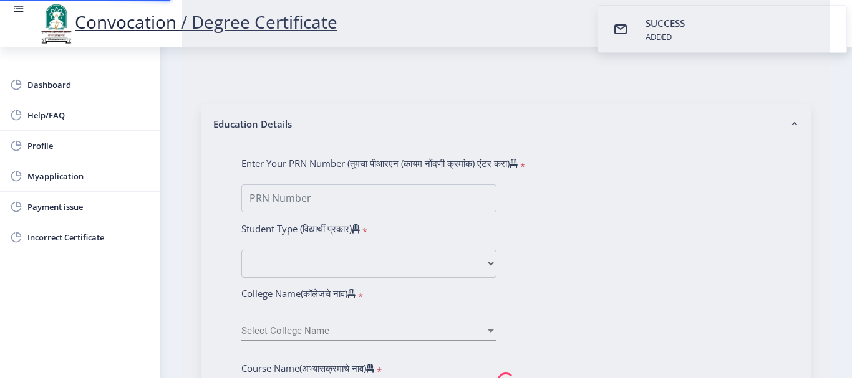
select select
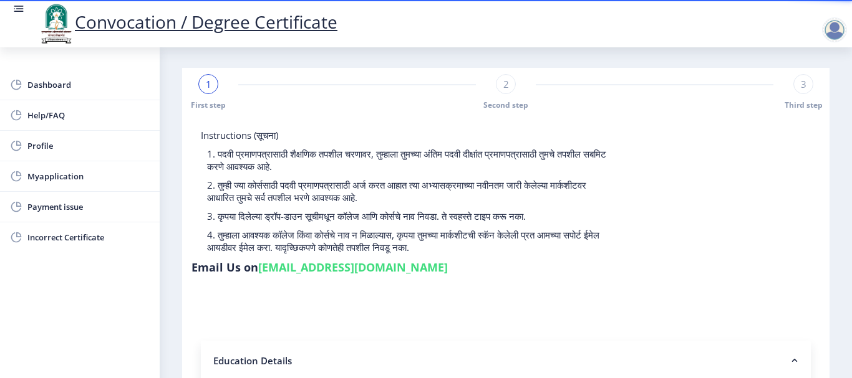
scroll to position [1, 0]
click at [211, 93] on div "1" at bounding box center [208, 85] width 20 height 20
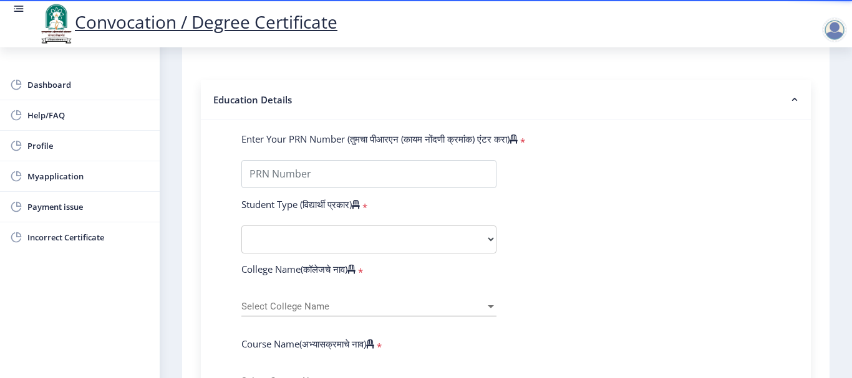
scroll to position [261, 0]
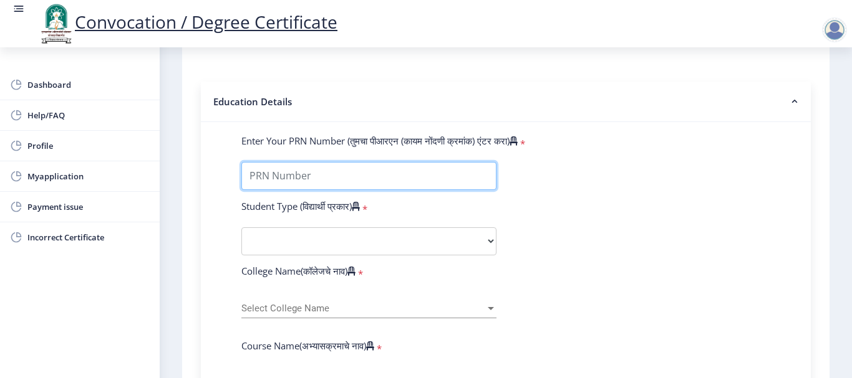
click at [287, 171] on input "Enter Your PRN Number (तुमचा पीआरएन (कायम नोंदणी क्रमांक) एंटर करा)" at bounding box center [368, 176] width 255 height 28
type input "2015032500133081"
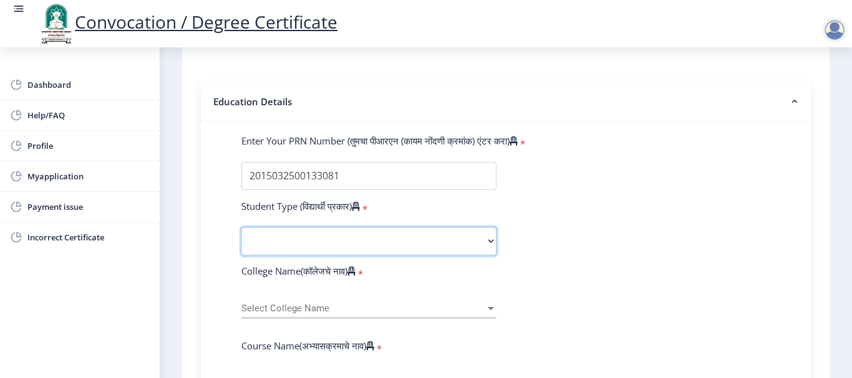
click at [350, 233] on select "Select Student Type Regular External" at bounding box center [368, 242] width 255 height 28
select select "Regular"
click at [241, 228] on select "Select Student Type Regular External" at bounding box center [368, 242] width 255 height 28
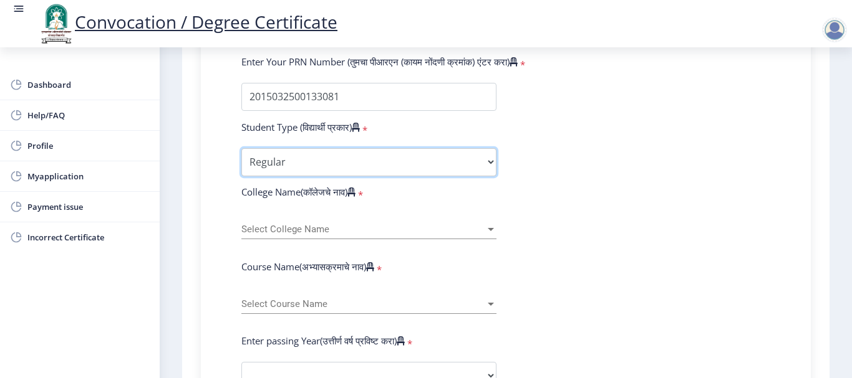
scroll to position [352, 0]
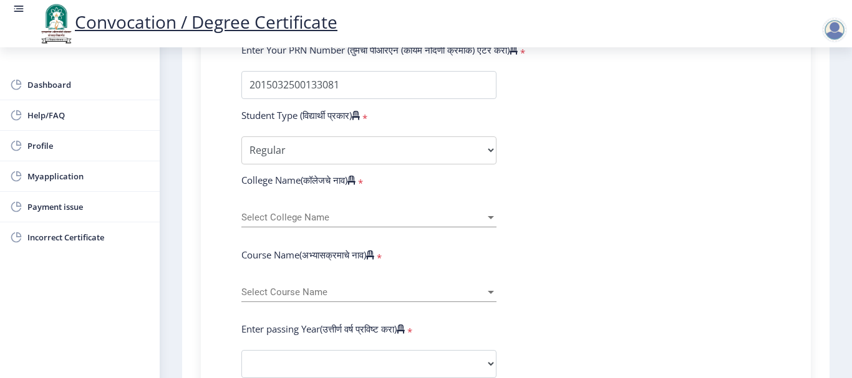
click at [350, 211] on div "Select College Name Select College Name" at bounding box center [368, 214] width 255 height 26
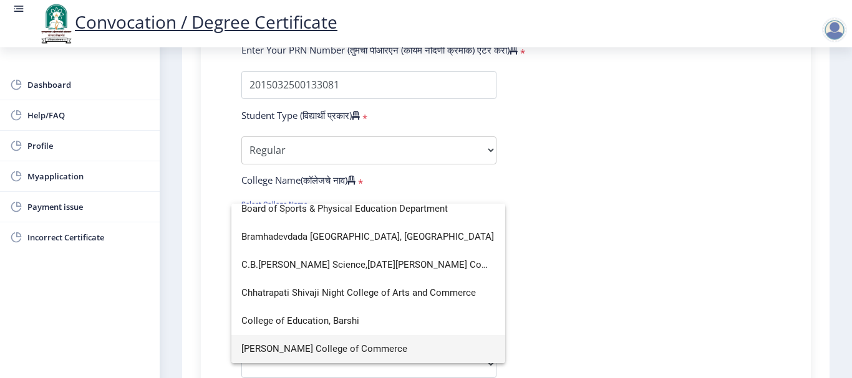
scroll to position [0, 0]
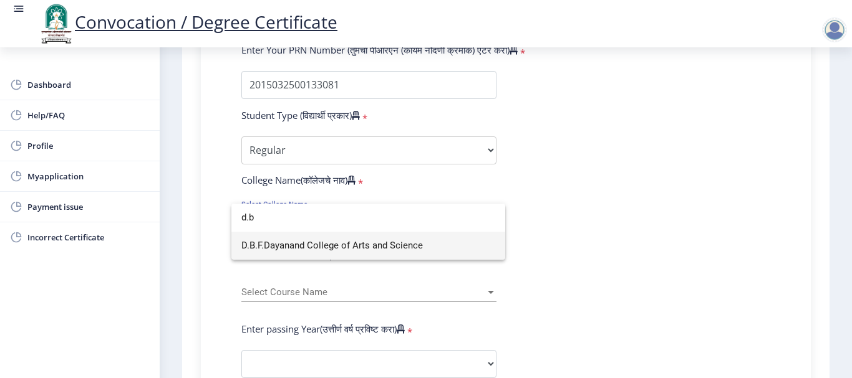
type input "d.b"
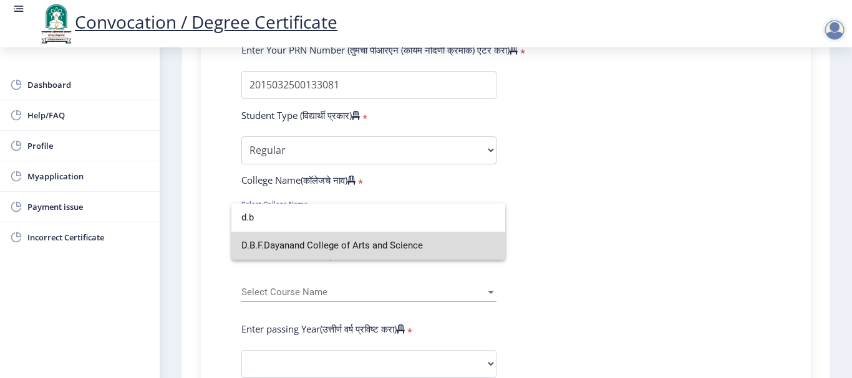
click at [337, 235] on span "D.B.F.Dayanand College of Arts and Science" at bounding box center [368, 246] width 254 height 28
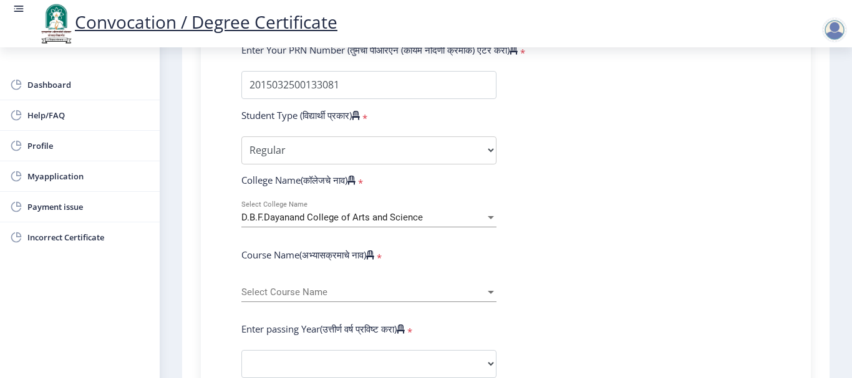
click at [337, 300] on div "Select Course Name Select Course Name" at bounding box center [368, 289] width 255 height 26
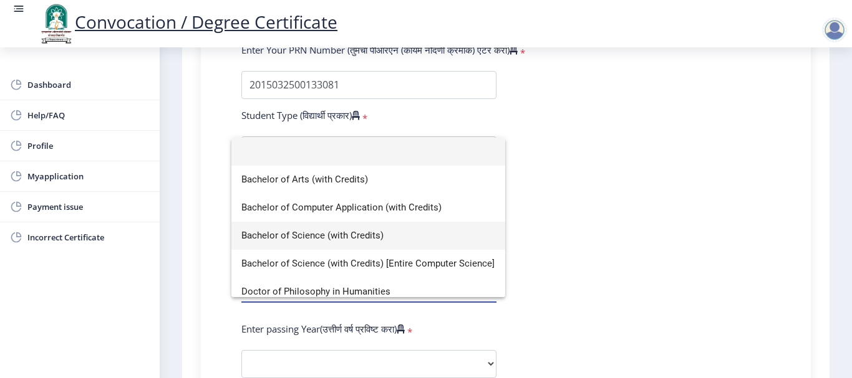
click at [343, 242] on span "Bachelor of Science (with Credits)" at bounding box center [368, 236] width 254 height 28
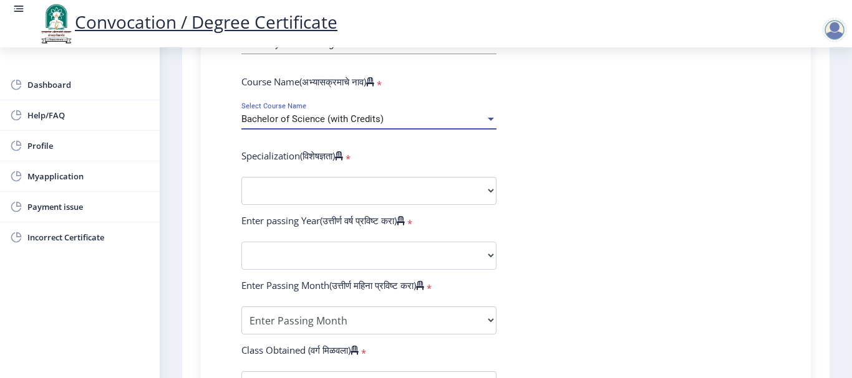
scroll to position [527, 0]
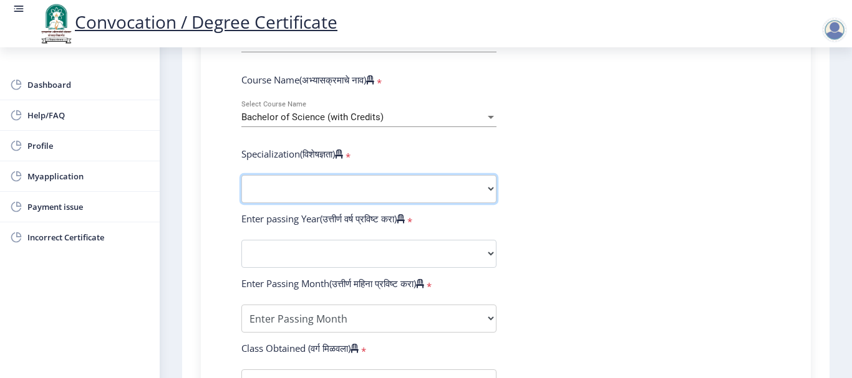
click at [382, 190] on select "Specialization Botany Chemistry Computer Science Electronics Geology Mathematic…" at bounding box center [368, 189] width 255 height 28
select select "Mathematics"
click at [241, 175] on select "Specialization Botany Chemistry Computer Science Electronics Geology Mathematic…" at bounding box center [368, 189] width 255 height 28
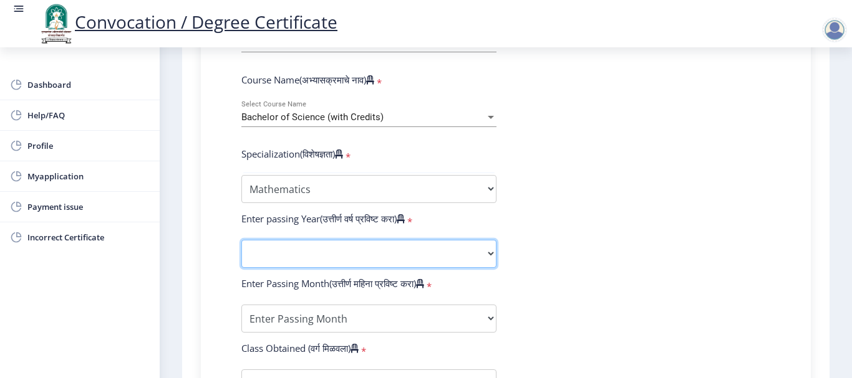
click at [355, 246] on select "2025 2024 2023 2022 2021 2020 2019 2018 2017 2016 2015 2014 2013 2012 2011 2010…" at bounding box center [368, 254] width 255 height 28
select select "2018"
click at [241, 240] on select "2025 2024 2023 2022 2021 2020 2019 2018 2017 2016 2015 2014 2013 2012 2011 2010…" at bounding box center [368, 254] width 255 height 28
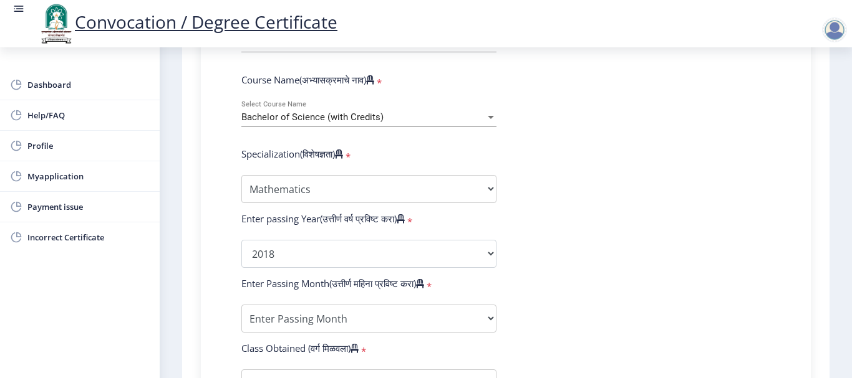
click at [556, 251] on form "Enter Your PRN Number (तुमचा पीआरएन (कायम नोंदणी क्रमांक) एंटर करा) * Student T…" at bounding box center [505, 231] width 547 height 726
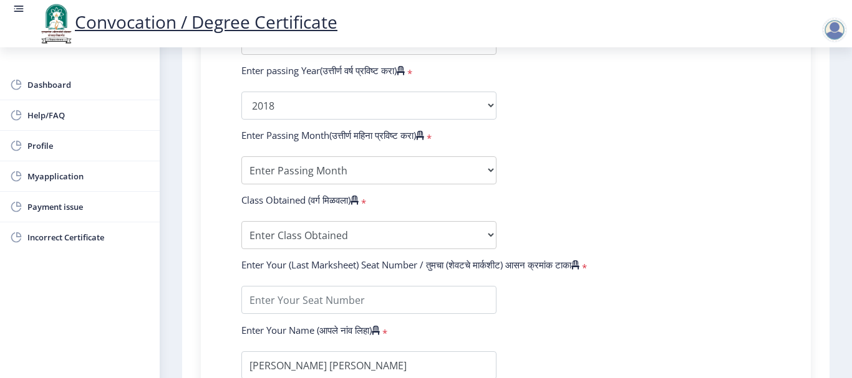
scroll to position [678, 0]
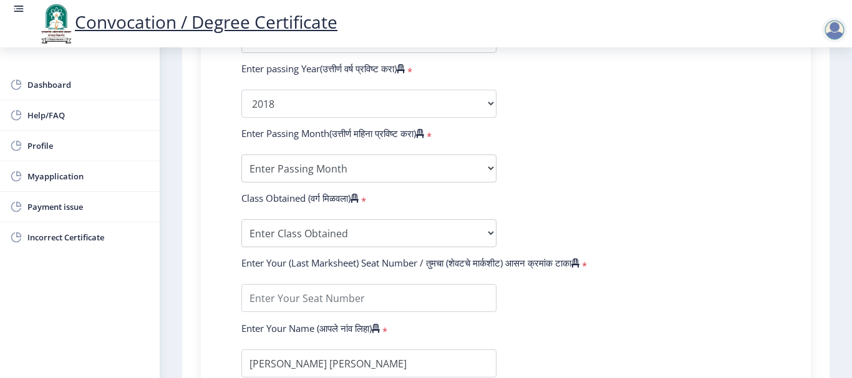
click at [415, 152] on form "Enter Your PRN Number (तुमचा पीआरएन (कायम नोंदणी क्रमांक) एंटर करा) * Student T…" at bounding box center [505, 81] width 547 height 726
click at [427, 163] on select "Enter Passing Month March April May October November December" at bounding box center [368, 169] width 255 height 28
select select "March"
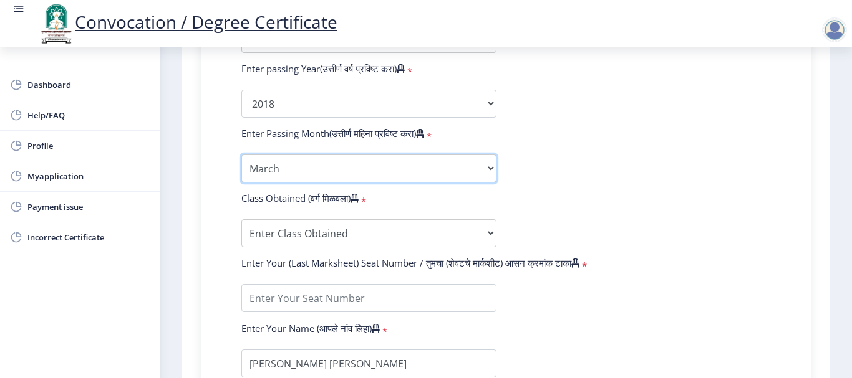
click at [241, 155] on select "Enter Passing Month March April May October November December" at bounding box center [368, 169] width 255 height 28
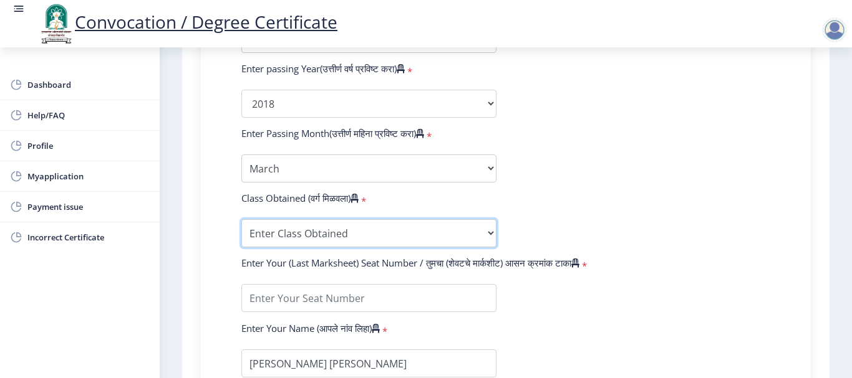
click at [403, 237] on select "Enter Class Obtained FIRST CLASS WITH DISTINCTION FIRST CLASS HIGHER SECOND CLA…" at bounding box center [368, 233] width 255 height 28
select select "Grade A"
click at [241, 219] on select "Enter Class Obtained FIRST CLASS WITH DISTINCTION FIRST CLASS HIGHER SECOND CLA…" at bounding box center [368, 233] width 255 height 28
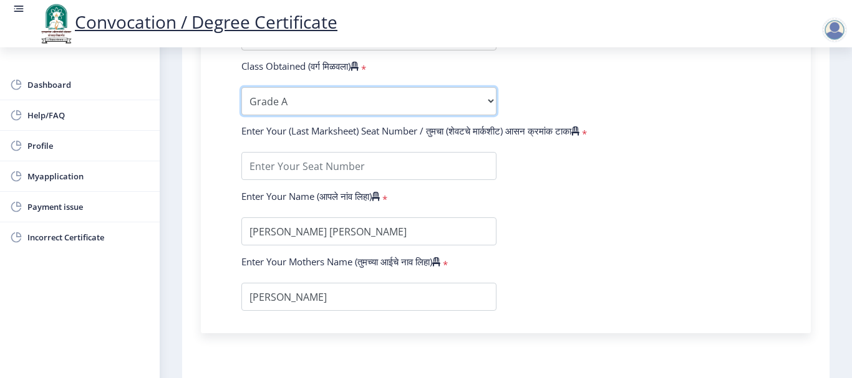
scroll to position [810, 0]
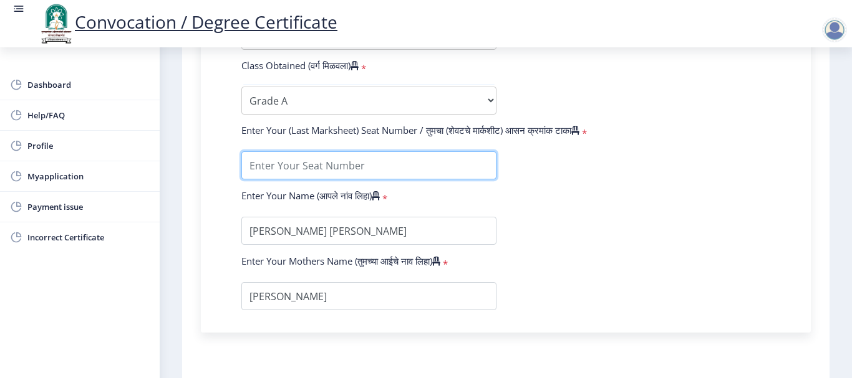
click at [436, 170] on input "textarea" at bounding box center [368, 165] width 255 height 28
type input "354179"
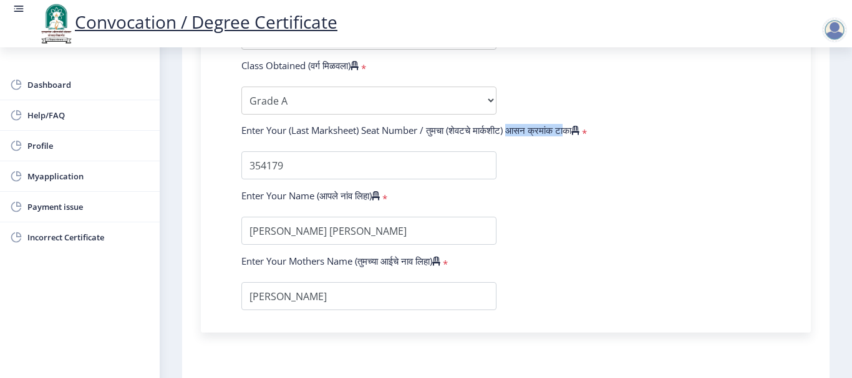
drag, startPoint x: 515, startPoint y: 137, endPoint x: 569, endPoint y: 133, distance: 54.4
click at [569, 133] on div "Enter Your (Last Marksheet) Seat Number / तुमचा (शेवटचे मार्कशीट) आसन क्रमांक ट…" at bounding box center [505, 132] width 547 height 17
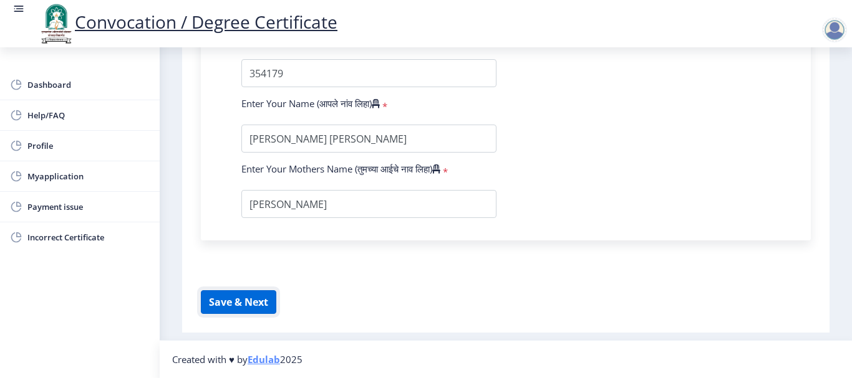
click at [262, 290] on button "Save & Next" at bounding box center [238, 302] width 75 height 24
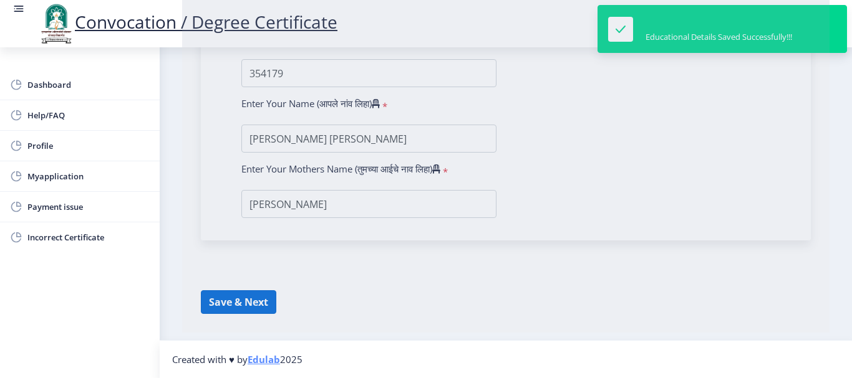
select select
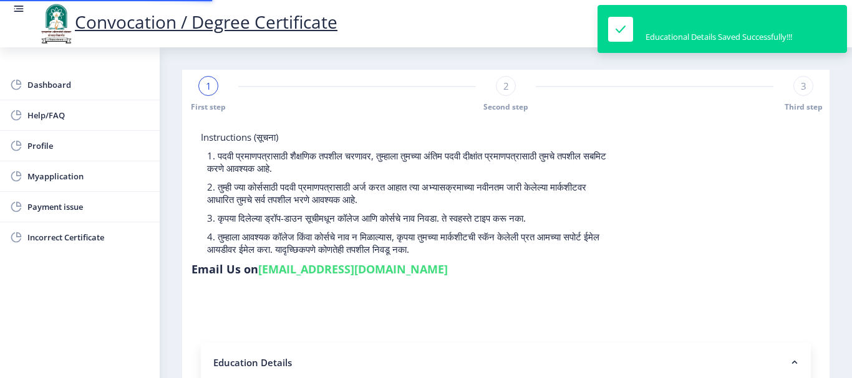
type input "2015032500133081"
select select "Regular"
select select "2018"
select select "March"
select select "Grade A"
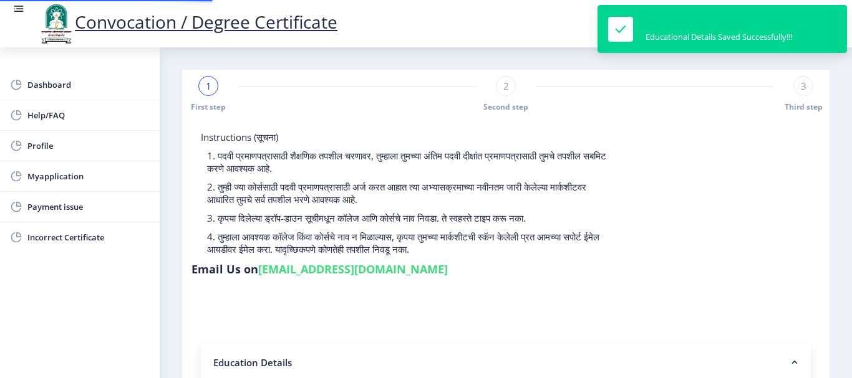
type input "354179"
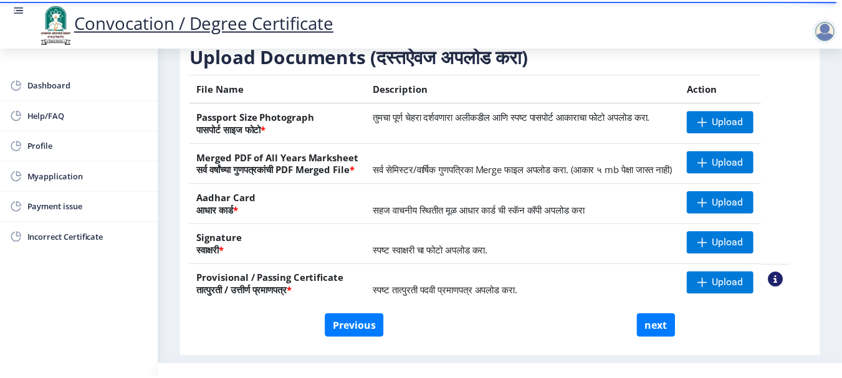
scroll to position [203, 0]
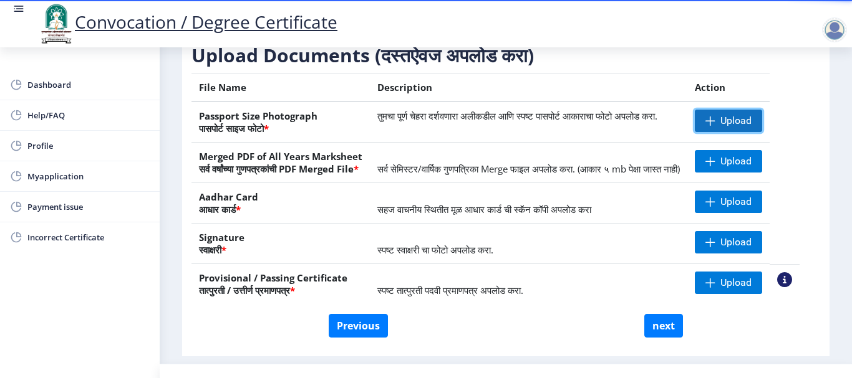
click at [744, 127] on span "Upload" at bounding box center [735, 121] width 31 height 12
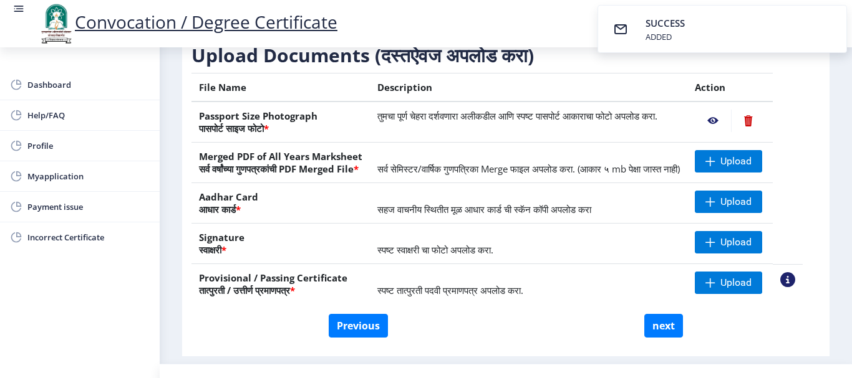
click at [725, 130] on nb-action at bounding box center [712, 121] width 36 height 22
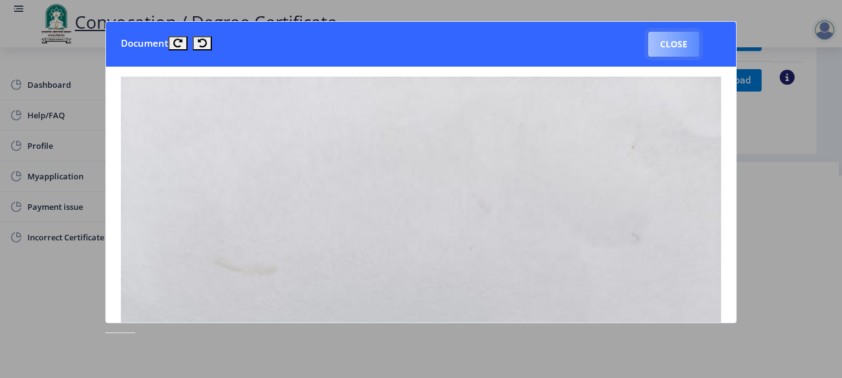
click at [661, 46] on button "Close" at bounding box center [673, 44] width 51 height 25
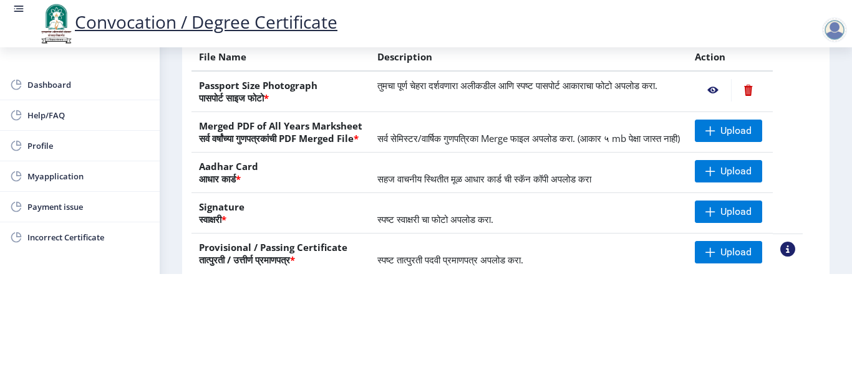
scroll to position [130, 0]
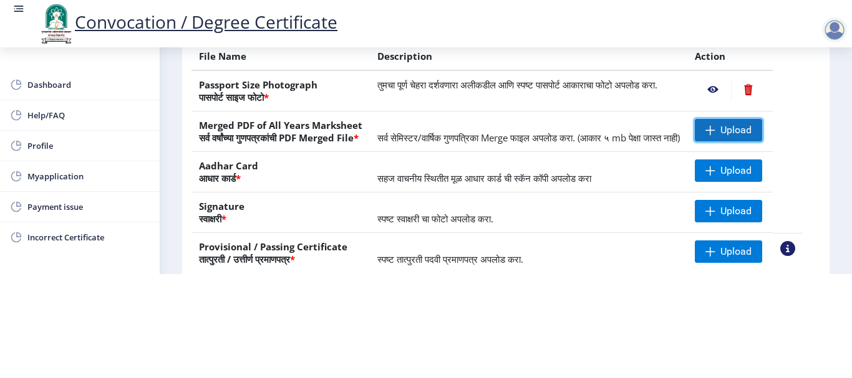
click at [716, 122] on span "Upload" at bounding box center [727, 130] width 67 height 22
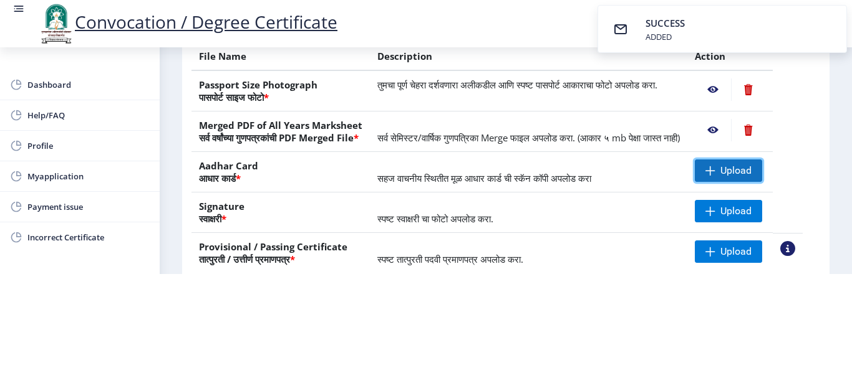
click at [723, 164] on span "Upload" at bounding box center [727, 171] width 67 height 22
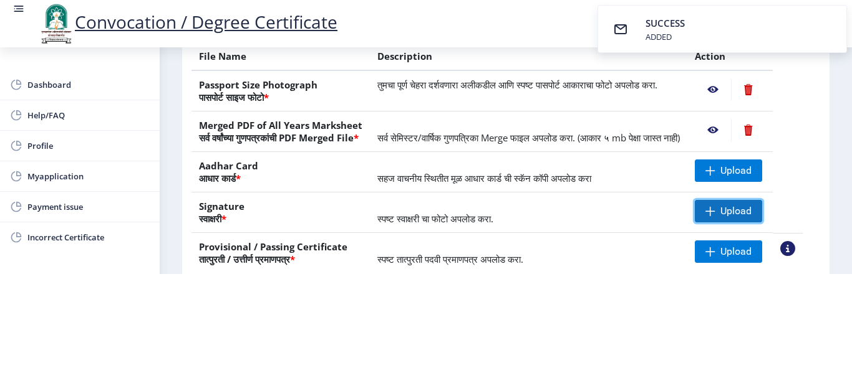
click at [751, 208] on span "Upload" at bounding box center [735, 211] width 31 height 12
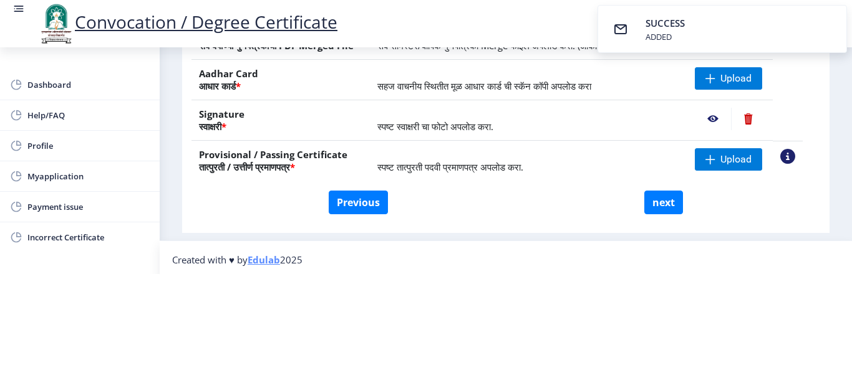
scroll to position [223, 0]
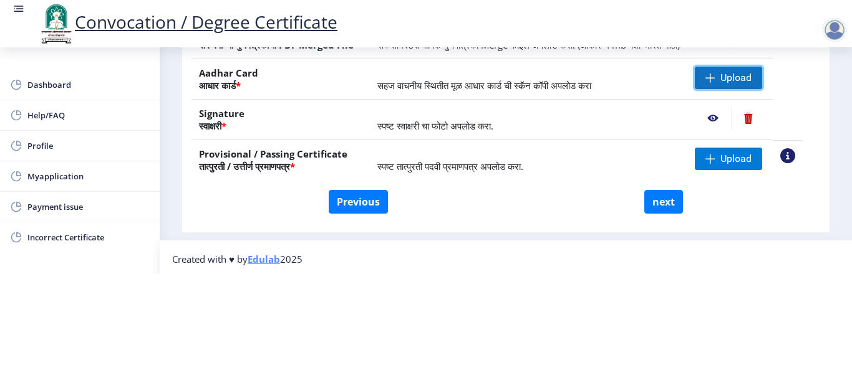
click at [739, 82] on span "Upload" at bounding box center [735, 78] width 31 height 12
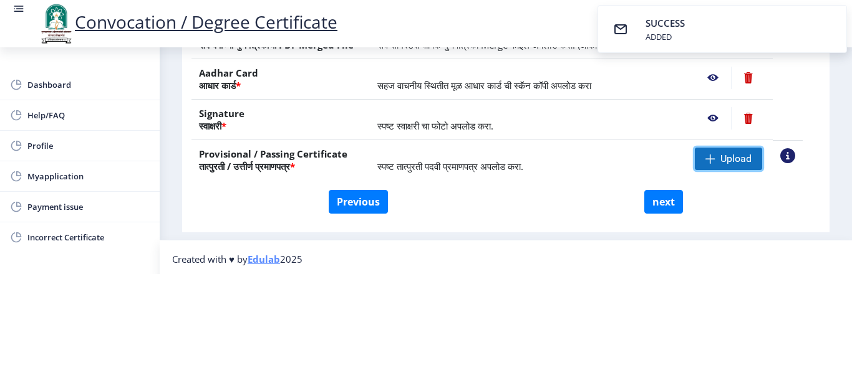
click at [740, 157] on span "Upload" at bounding box center [735, 159] width 31 height 12
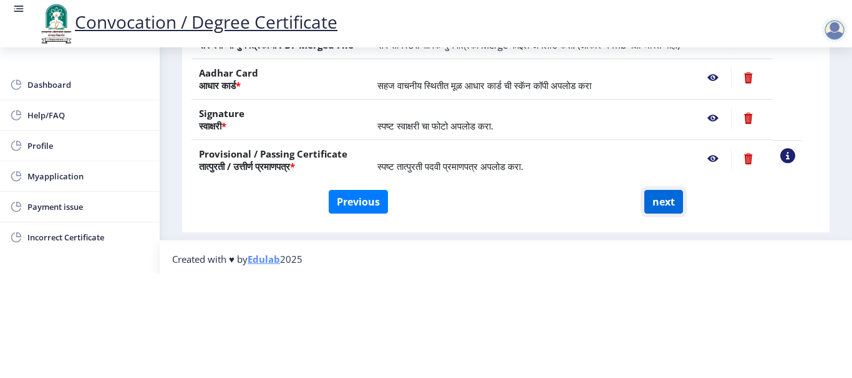
click at [667, 195] on button "next" at bounding box center [663, 202] width 39 height 24
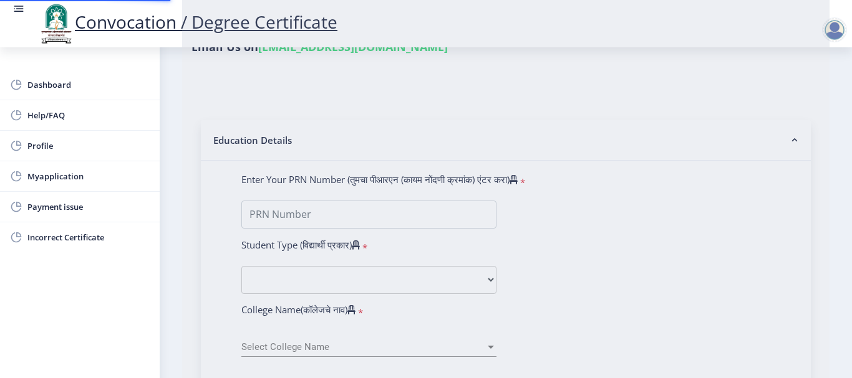
select select
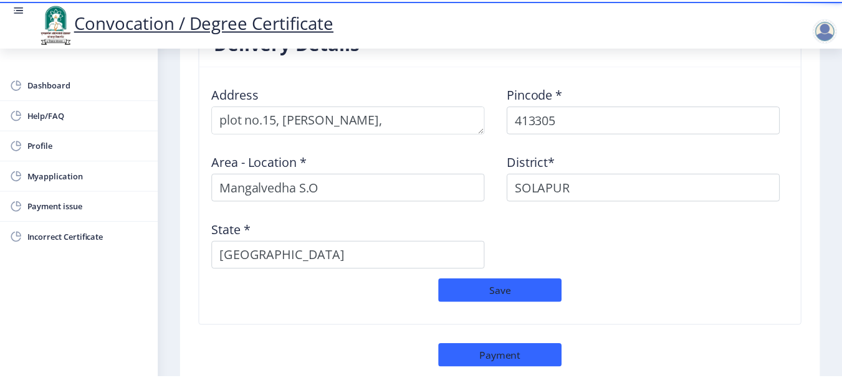
scroll to position [1113, 0]
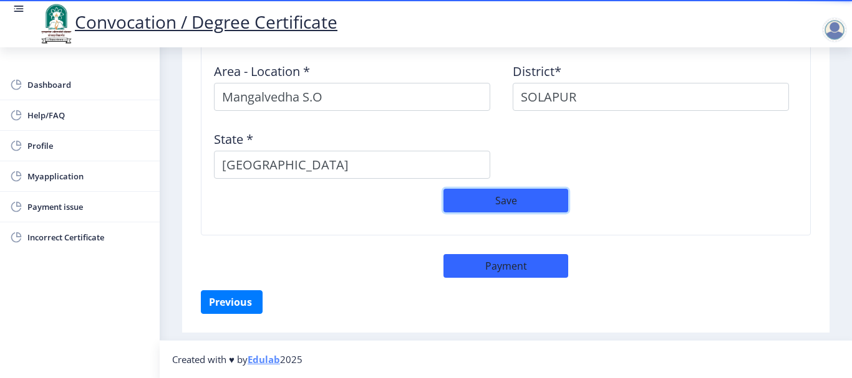
click at [542, 197] on button "Save" at bounding box center [505, 201] width 125 height 24
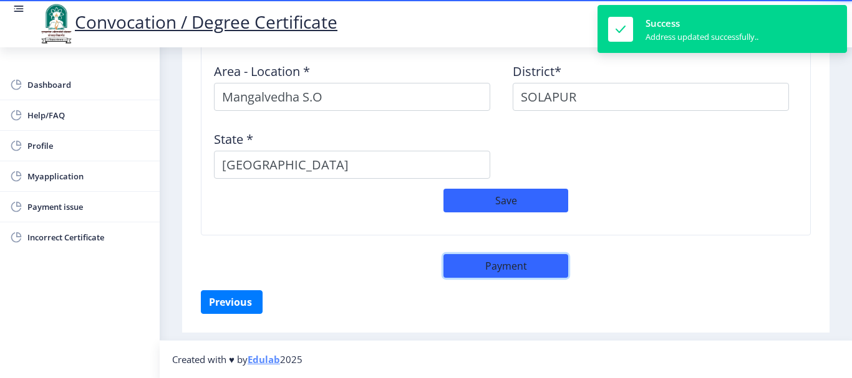
click at [509, 269] on button "Payment" at bounding box center [505, 266] width 125 height 24
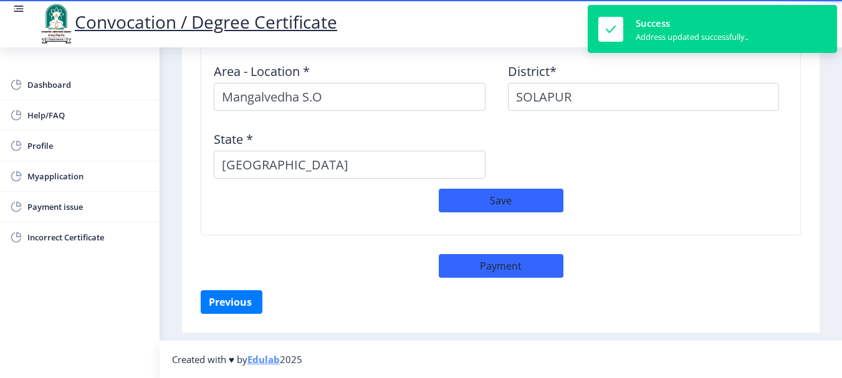
select select "sealed"
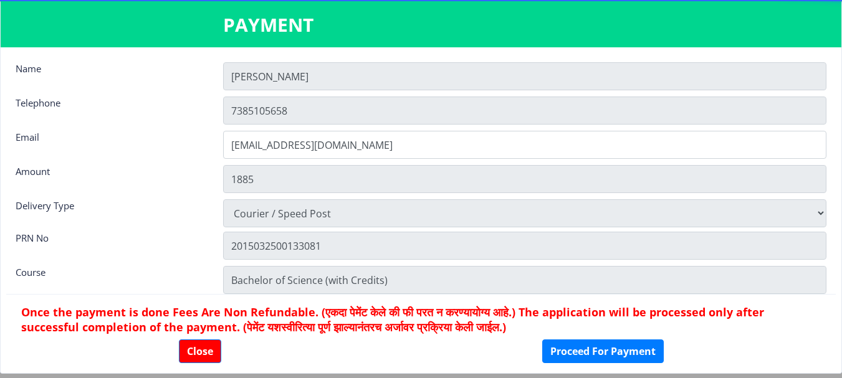
scroll to position [0, 0]
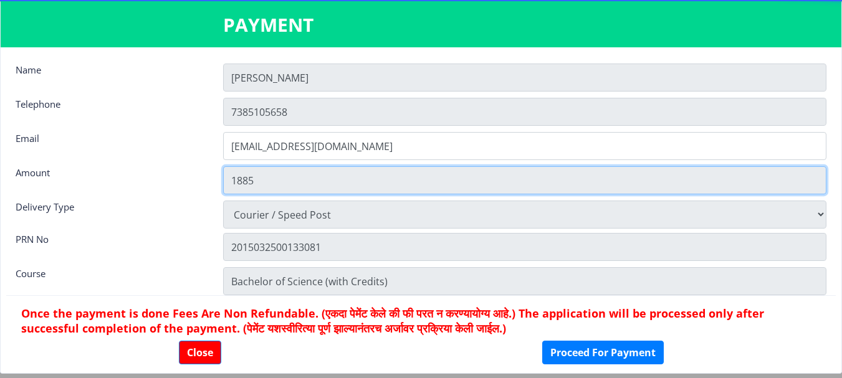
drag, startPoint x: 372, startPoint y: 188, endPoint x: 237, endPoint y: 181, distance: 134.9
click at [237, 181] on input "1885" at bounding box center [524, 180] width 603 height 28
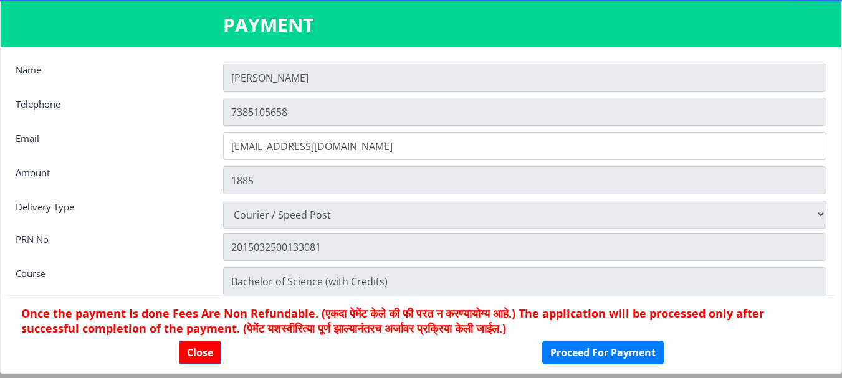
click at [177, 213] on div "Delivery Type" at bounding box center [110, 213] width 208 height 25
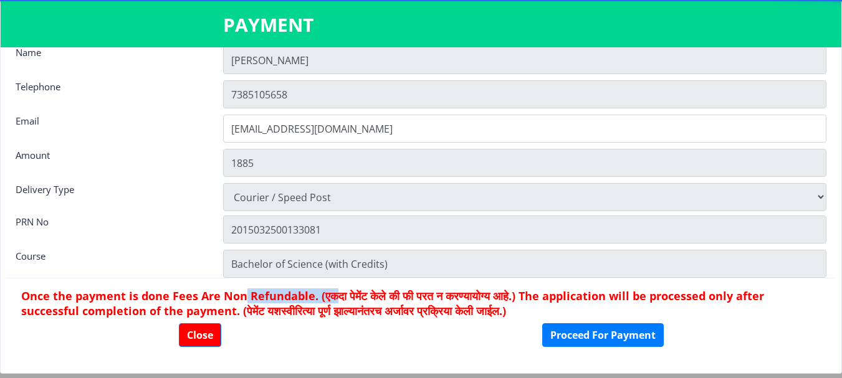
drag, startPoint x: 245, startPoint y: 296, endPoint x: 338, endPoint y: 302, distance: 93.7
click at [338, 302] on h6 "Once the payment is done Fees Are Non Refundable. (एकदा पेमेंट केले की फी परत न…" at bounding box center [421, 304] width 800 height 30
click at [365, 318] on h6 "Once the payment is done Fees Are Non Refundable. (एकदा पेमेंट केले की फी परत न…" at bounding box center [421, 304] width 800 height 30
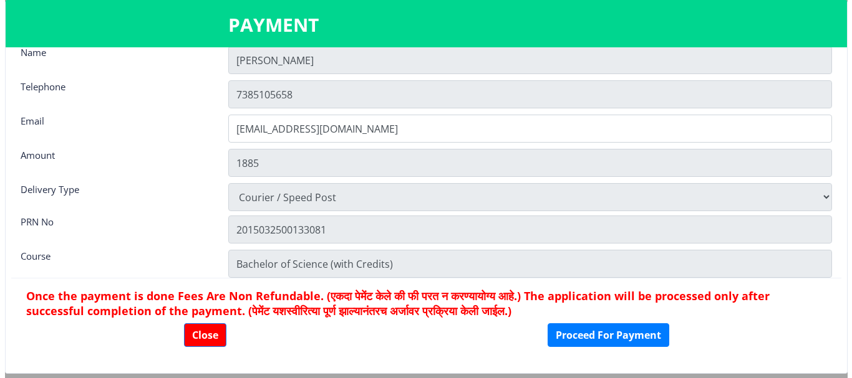
scroll to position [0, 0]
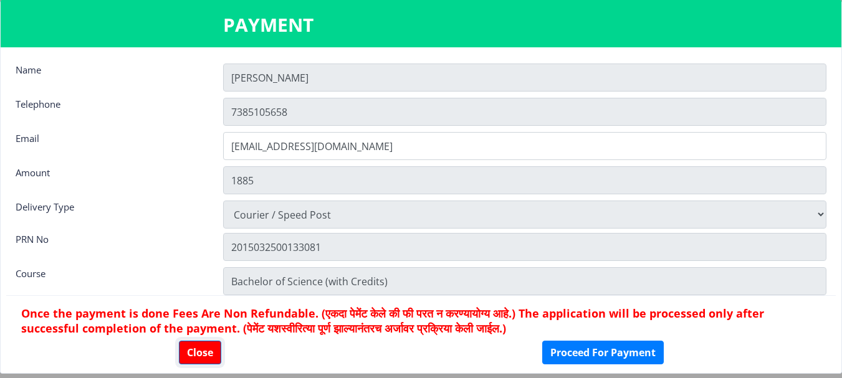
click at [199, 345] on button "Close" at bounding box center [200, 353] width 42 height 24
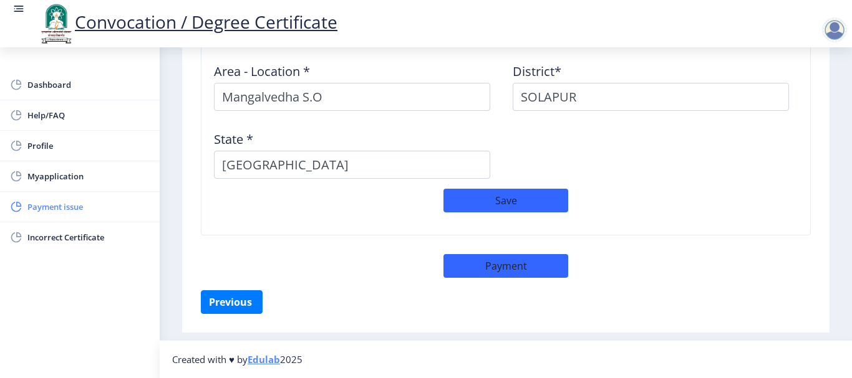
click at [69, 204] on span "Payment issue" at bounding box center [88, 206] width 122 height 15
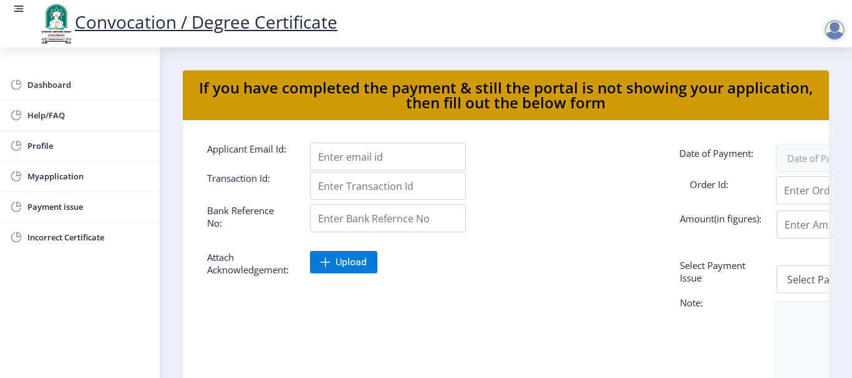
drag, startPoint x: 659, startPoint y: 112, endPoint x: 220, endPoint y: 87, distance: 439.6
click at [220, 87] on nb-card-header "If you have completed the payment & still the portal is not showing your applic…" at bounding box center [506, 95] width 646 height 50
click at [163, 143] on nb-layout-column "If you have completed the payment & still the portal is not showing your applic…" at bounding box center [506, 253] width 692 height 413
click at [53, 180] on span "Myapplication" at bounding box center [88, 176] width 122 height 15
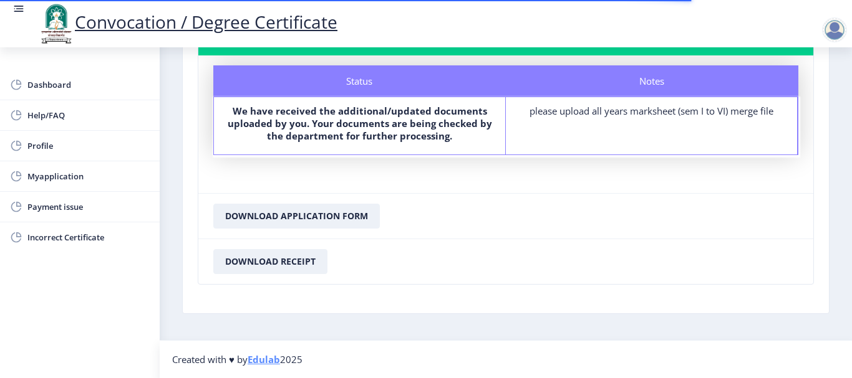
scroll to position [21, 0]
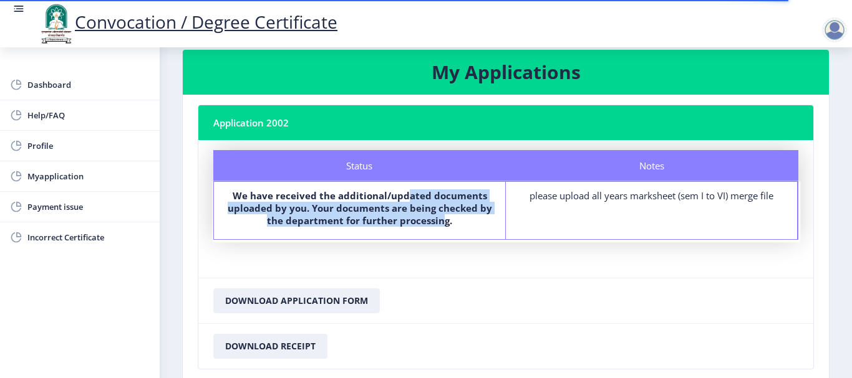
drag, startPoint x: 407, startPoint y: 195, endPoint x: 448, endPoint y: 222, distance: 49.1
click at [448, 222] on b "We have received the additional/updated documents uploaded by you. Your documen…" at bounding box center [360, 208] width 264 height 37
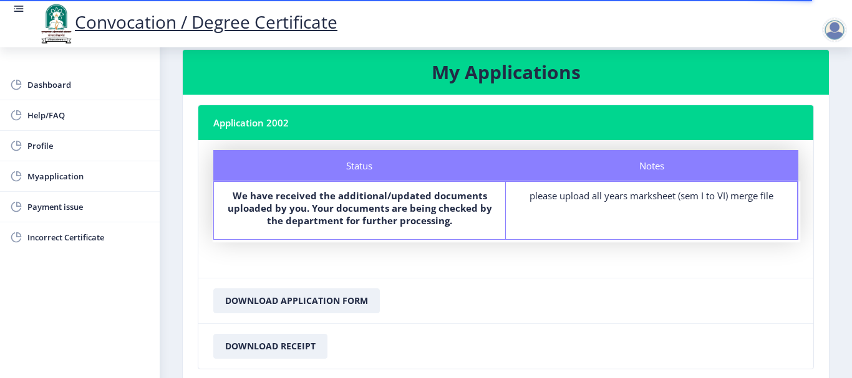
click at [574, 238] on div "Notes please upload all years marksheet (sem I to VI) merge file" at bounding box center [652, 210] width 292 height 57
